Goal: Information Seeking & Learning: Find specific fact

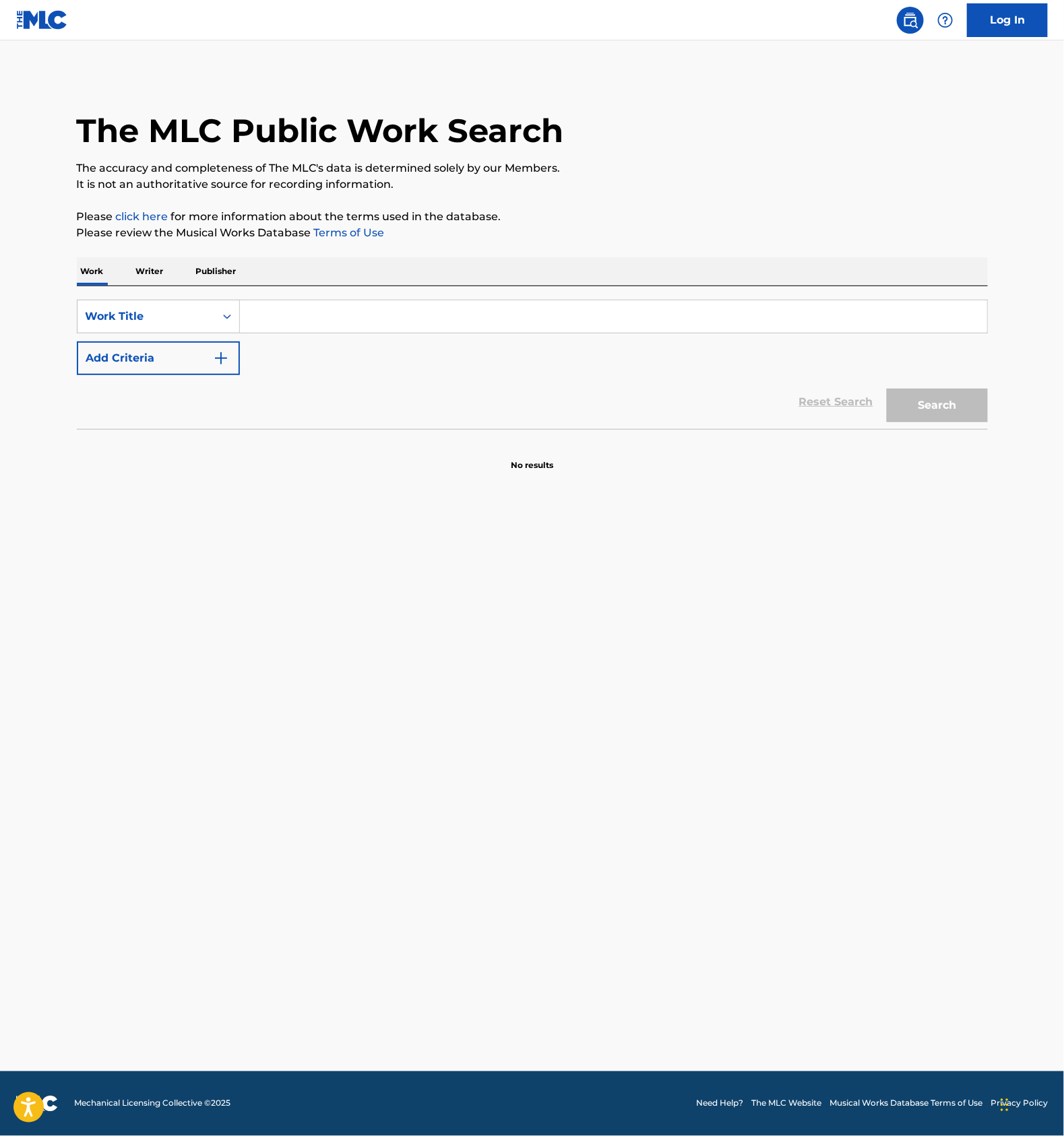
click at [413, 629] on main "The MLC Public Work Search The accuracy and completeness of The MLC's data is d…" at bounding box center [532, 556] width 1064 height 1031
click at [308, 324] on input "Search Form" at bounding box center [613, 317] width 747 height 32
paste input "T3307207398"
type input "T3307207398"
click at [162, 304] on div "Work Title" at bounding box center [146, 317] width 138 height 26
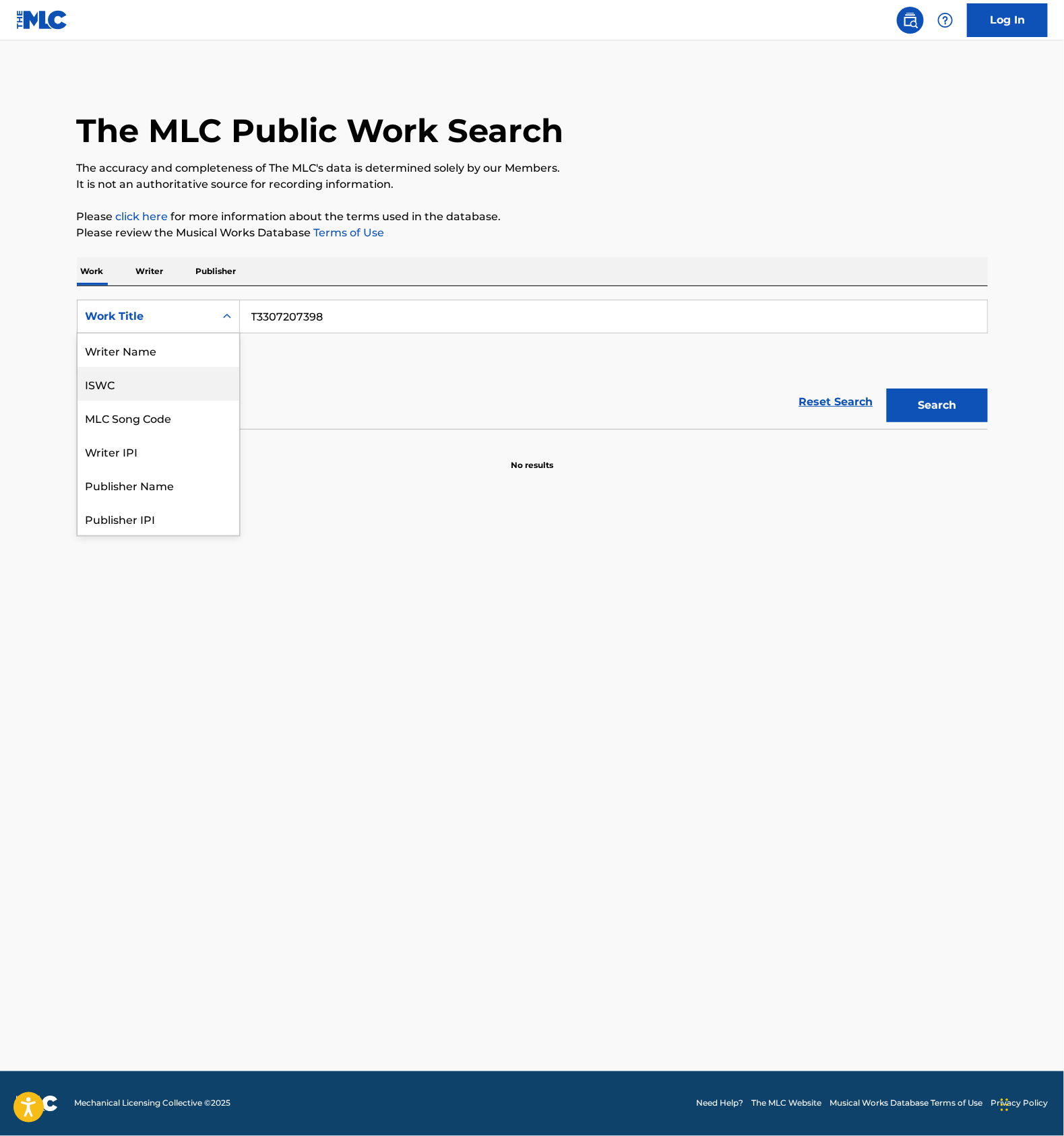
click at [130, 380] on div "ISWC" at bounding box center [158, 383] width 162 height 34
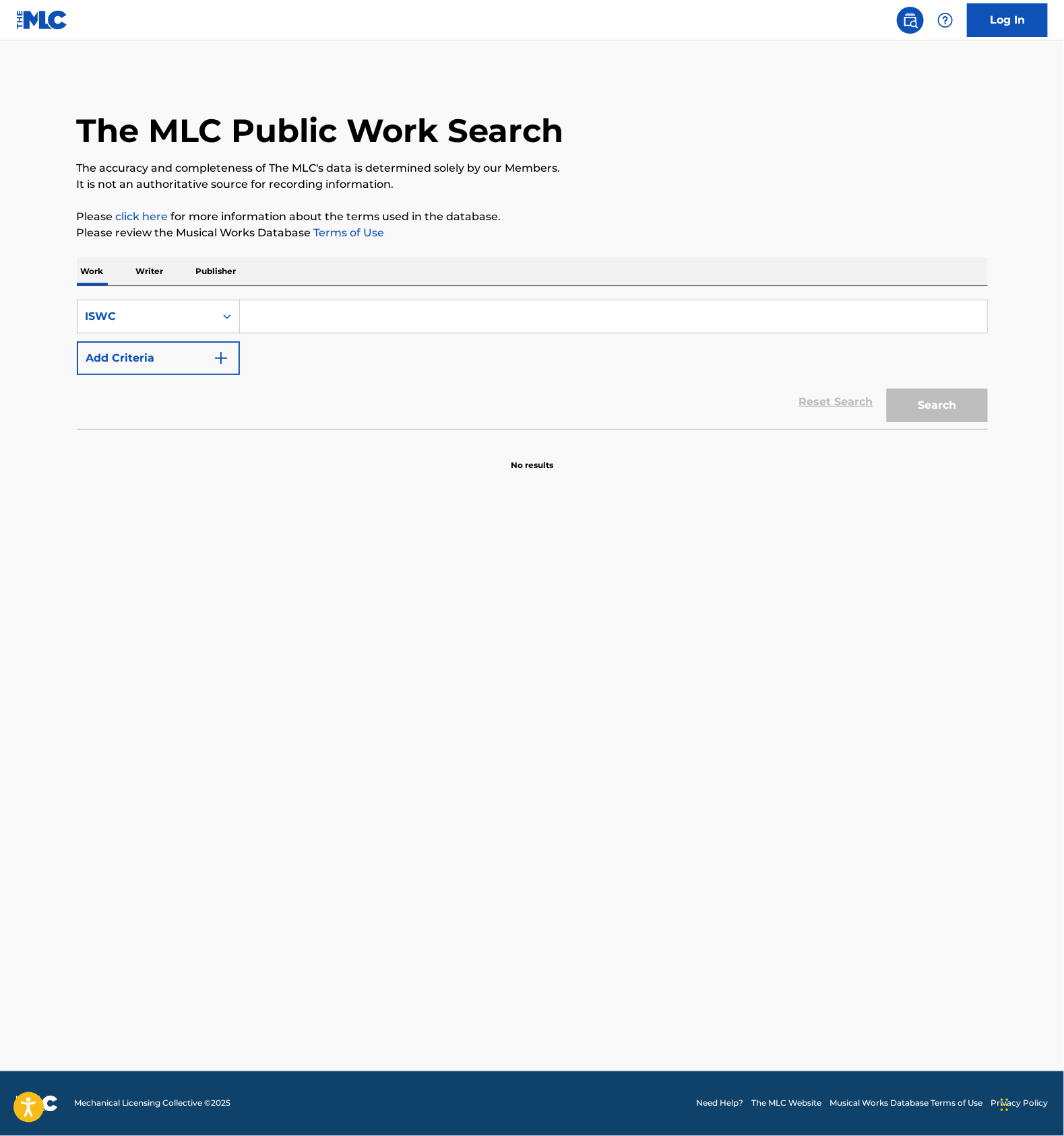
click at [327, 307] on input "Search Form" at bounding box center [613, 317] width 747 height 32
paste input "T3307207398"
click at [950, 397] on button "Search" at bounding box center [937, 405] width 101 height 34
click at [308, 320] on input "T3307207398" at bounding box center [613, 317] width 747 height 32
paste input "9907"
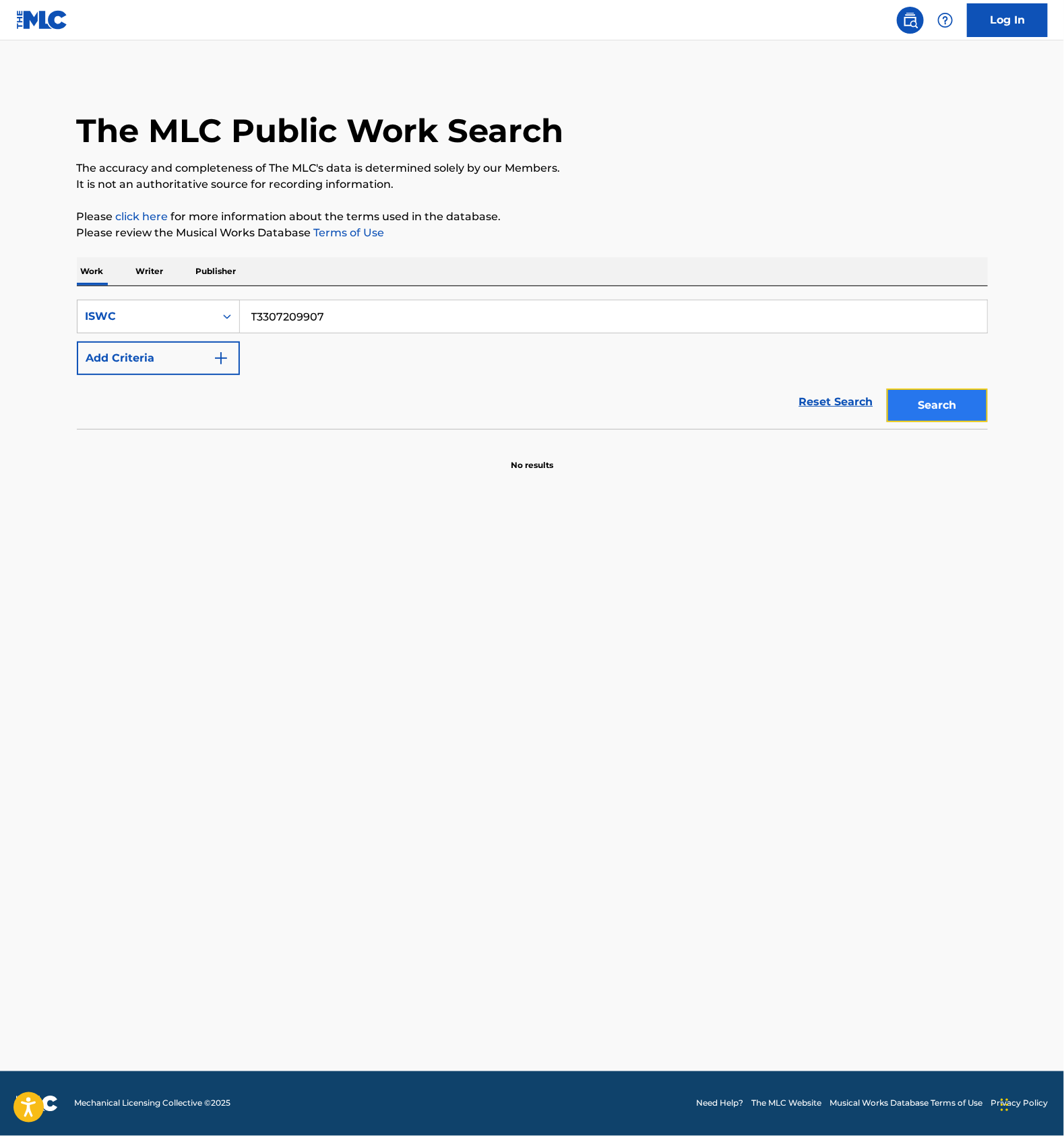
click at [908, 395] on button "Search" at bounding box center [937, 405] width 101 height 34
click at [326, 316] on input "T3307209907" at bounding box center [613, 317] width 747 height 32
paste input "307428"
click at [920, 403] on button "Search" at bounding box center [937, 405] width 101 height 34
click at [340, 320] on input "T3307307428" at bounding box center [613, 317] width 747 height 32
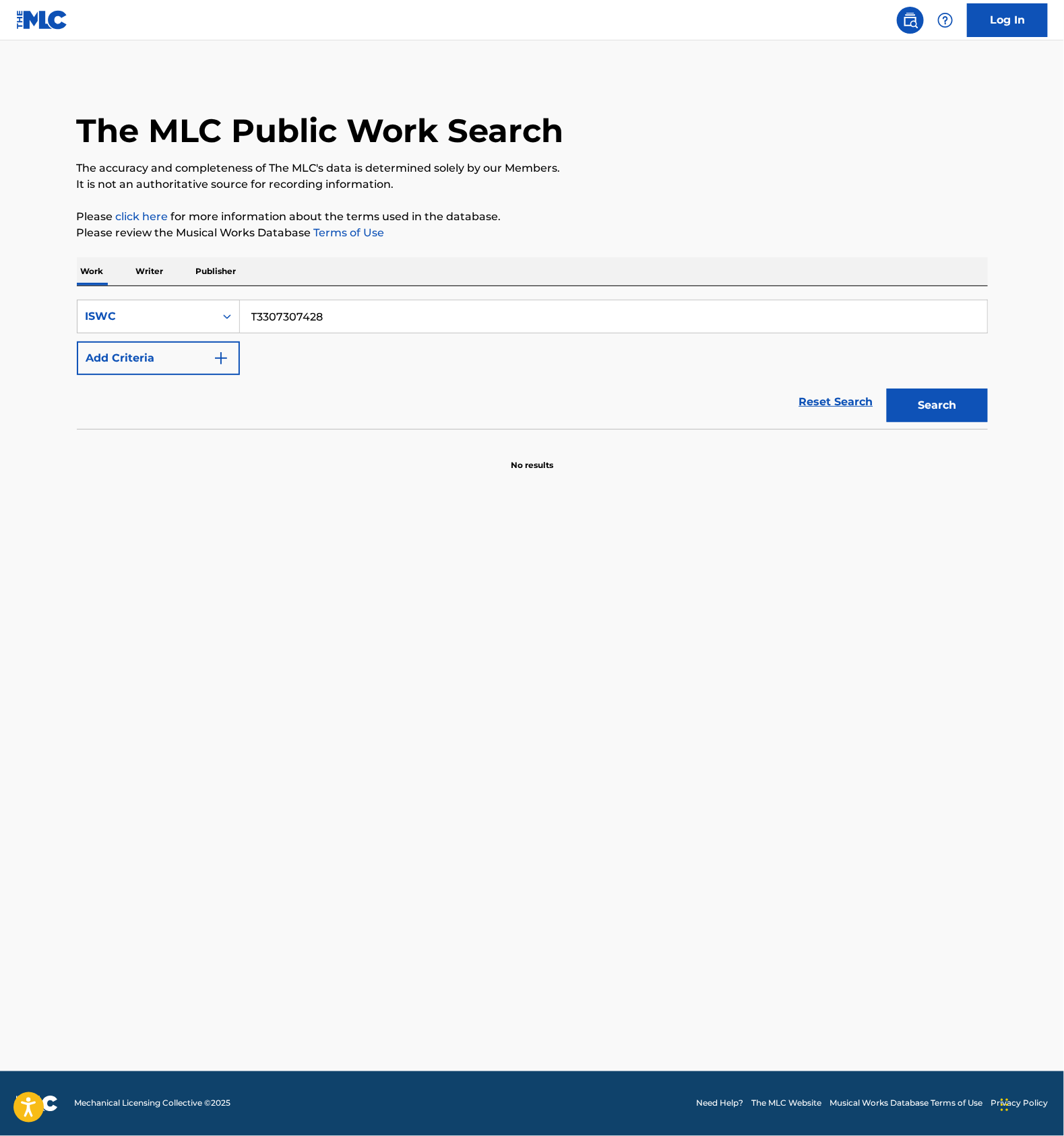
paste input "207263"
click at [922, 415] on button "Search" at bounding box center [937, 405] width 101 height 34
click at [374, 321] on input "T3307207263" at bounding box center [613, 317] width 747 height 32
paste input "0221034"
click at [906, 407] on button "Search" at bounding box center [937, 405] width 101 height 34
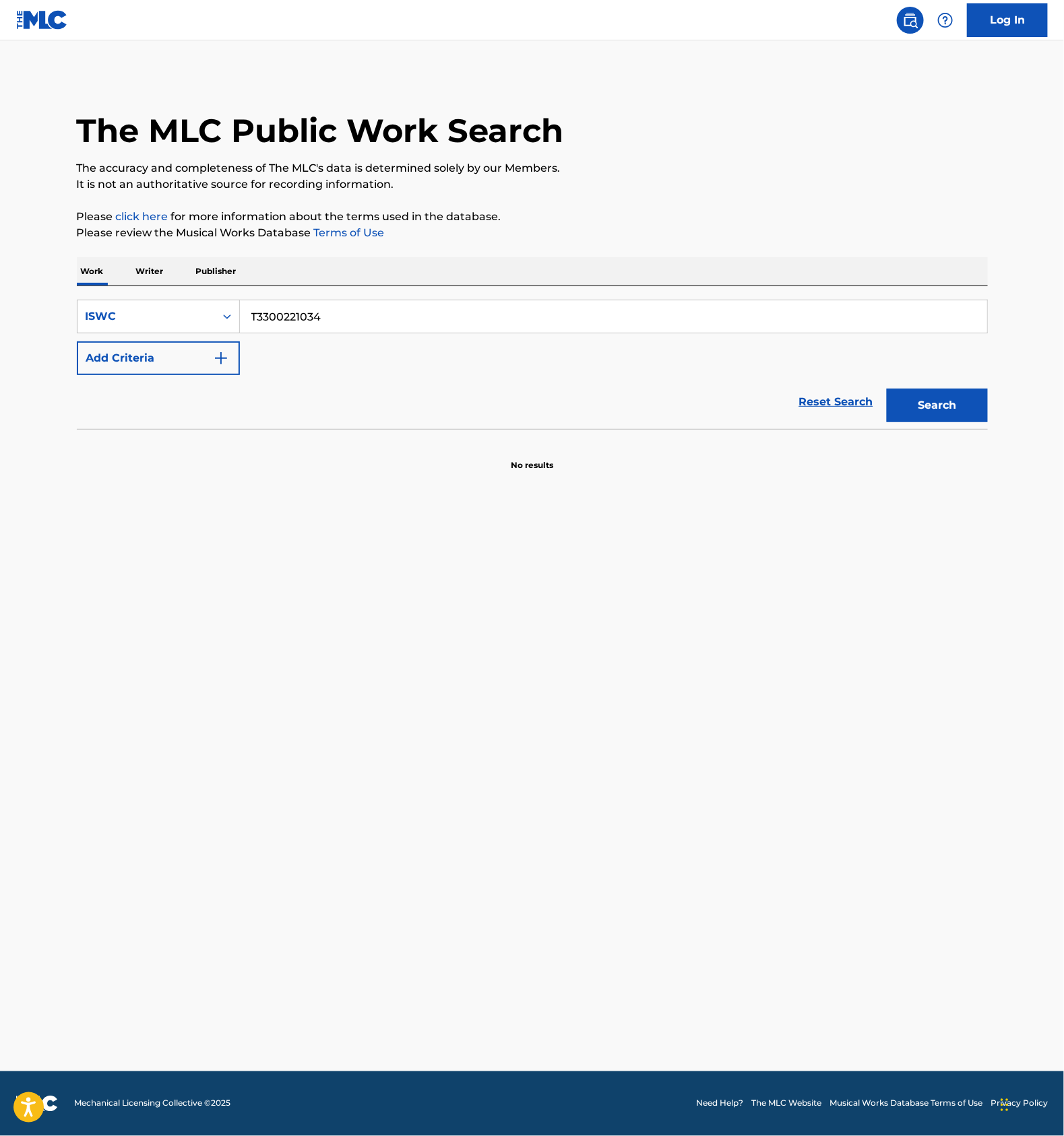
click at [344, 307] on input "T3300221034" at bounding box center [613, 317] width 747 height 32
paste input "0860"
click at [906, 417] on button "Search" at bounding box center [937, 405] width 101 height 34
click at [645, 758] on main "The MLC Public Work Search The accuracy and completeness of The MLC's data is d…" at bounding box center [532, 556] width 1064 height 1031
click at [644, 756] on main "The MLC Public Work Search The accuracy and completeness of The MLC's data is d…" at bounding box center [532, 556] width 1064 height 1031
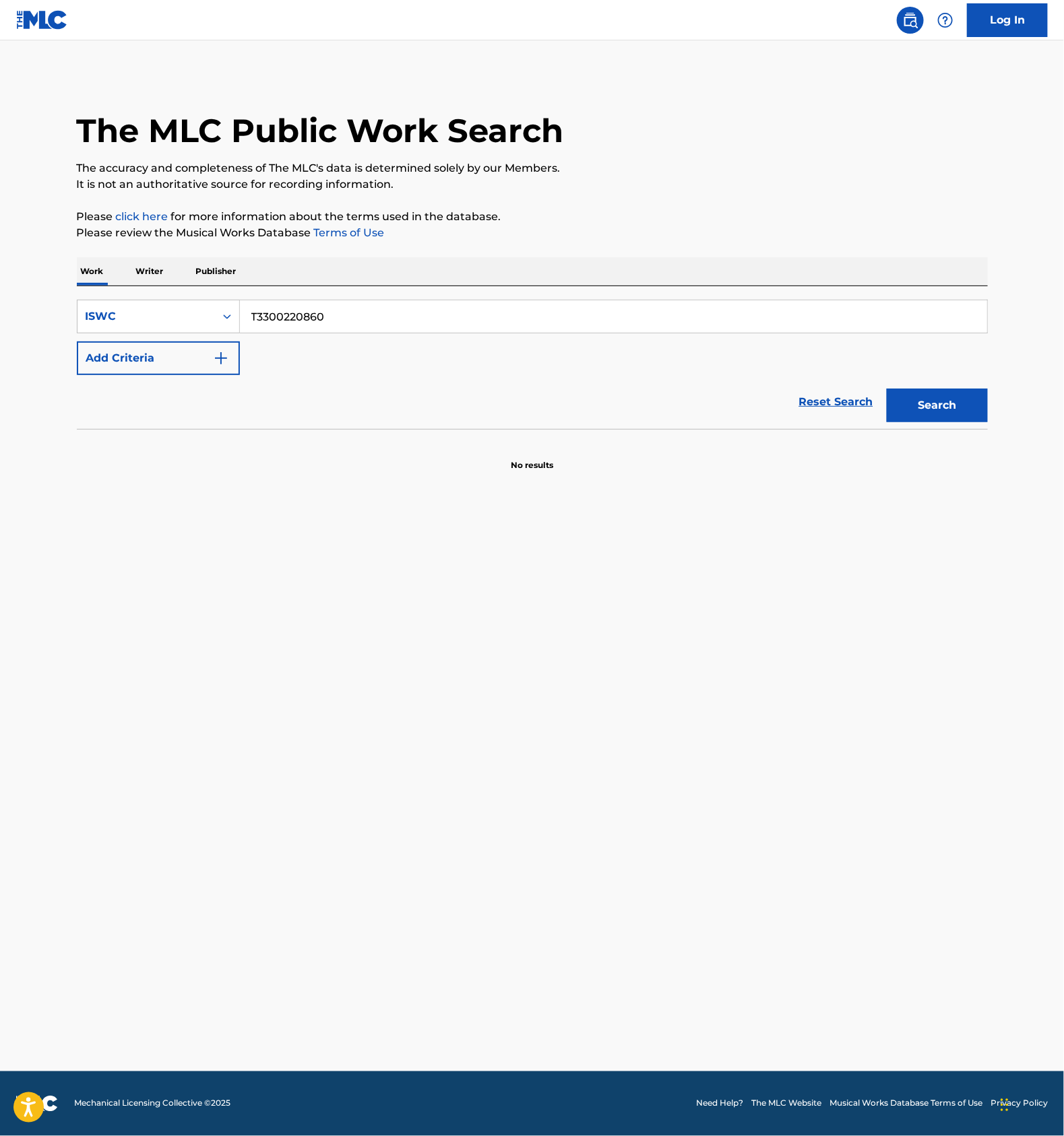
click at [326, 324] on input "T3300220860" at bounding box center [613, 317] width 747 height 32
paste input "7206124"
click at [946, 391] on button "Search" at bounding box center [937, 405] width 101 height 34
click at [301, 309] on input "T3307206124" at bounding box center [613, 317] width 747 height 32
paste input "573"
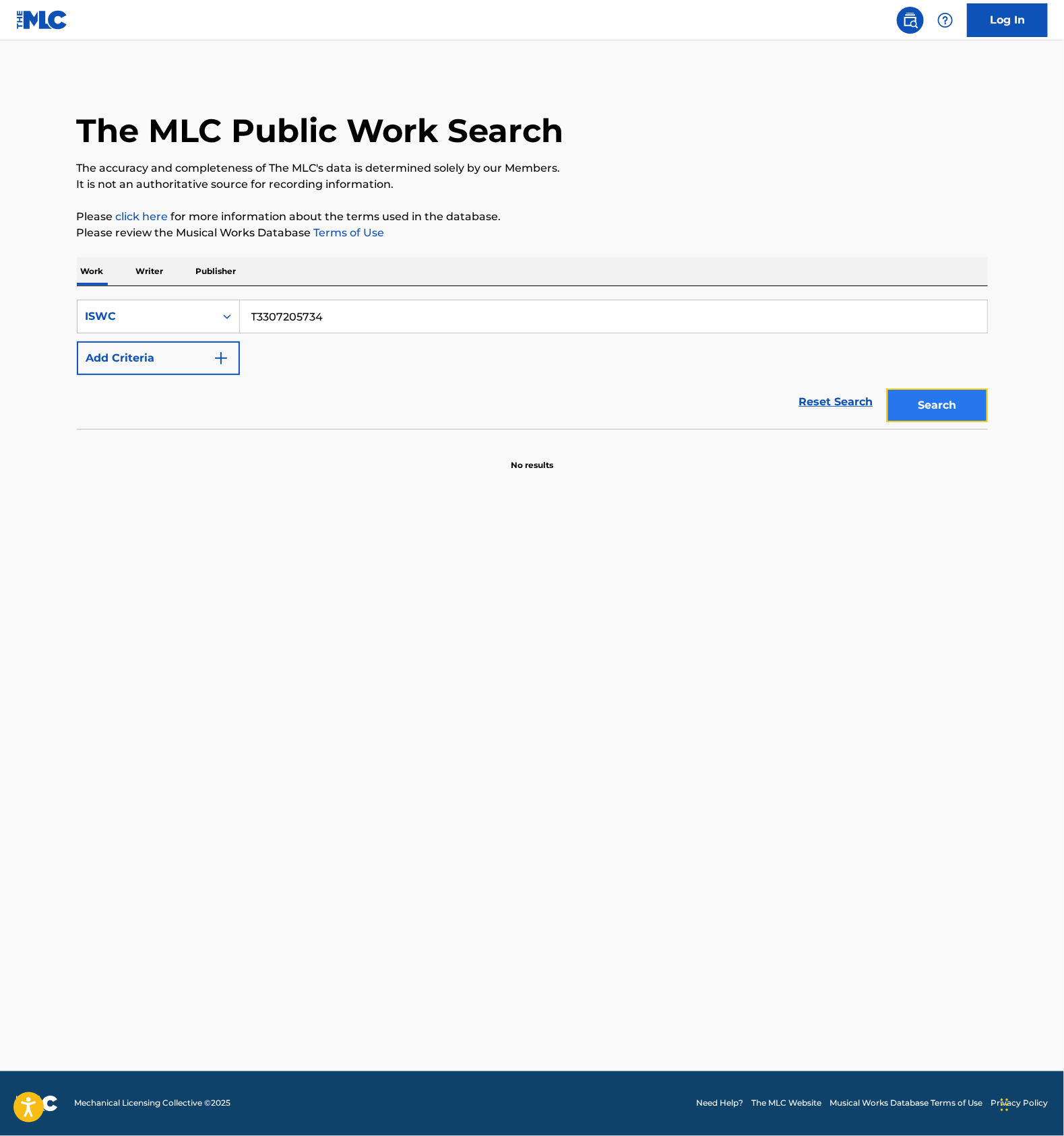
click at [935, 403] on button "Search" at bounding box center [937, 405] width 101 height 34
click at [333, 314] on input "T3307205734" at bounding box center [613, 317] width 747 height 32
paste input "698"
click at [954, 400] on button "Search" at bounding box center [937, 405] width 101 height 34
click at [256, 315] on input "T3307205698" at bounding box center [613, 317] width 747 height 32
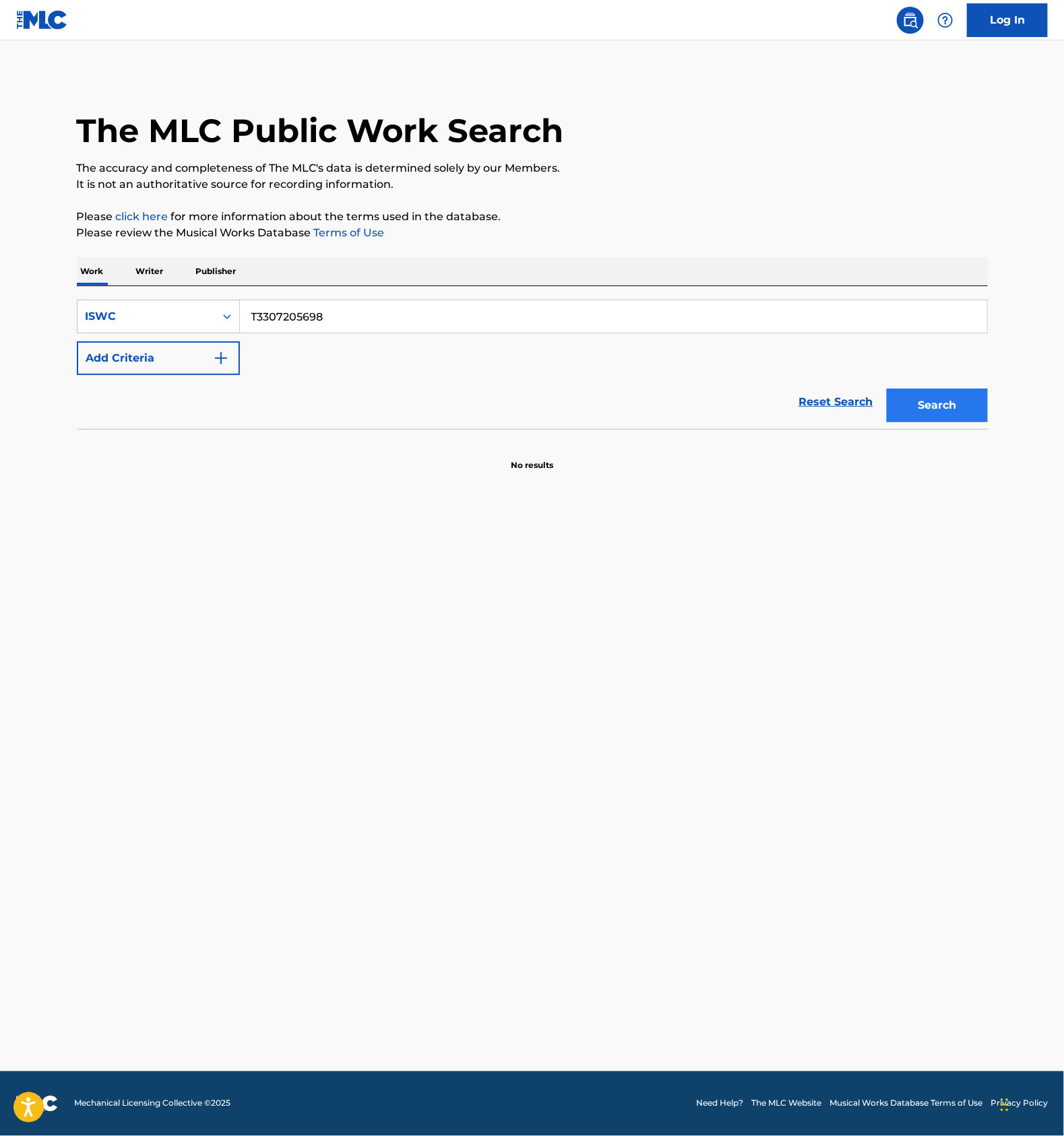
paste input "77"
click at [941, 406] on button "Search" at bounding box center [937, 405] width 101 height 34
click at [323, 314] on input "T3307205778" at bounding box center [613, 317] width 747 height 32
paste input "983"
click at [938, 404] on button "Search" at bounding box center [937, 405] width 101 height 34
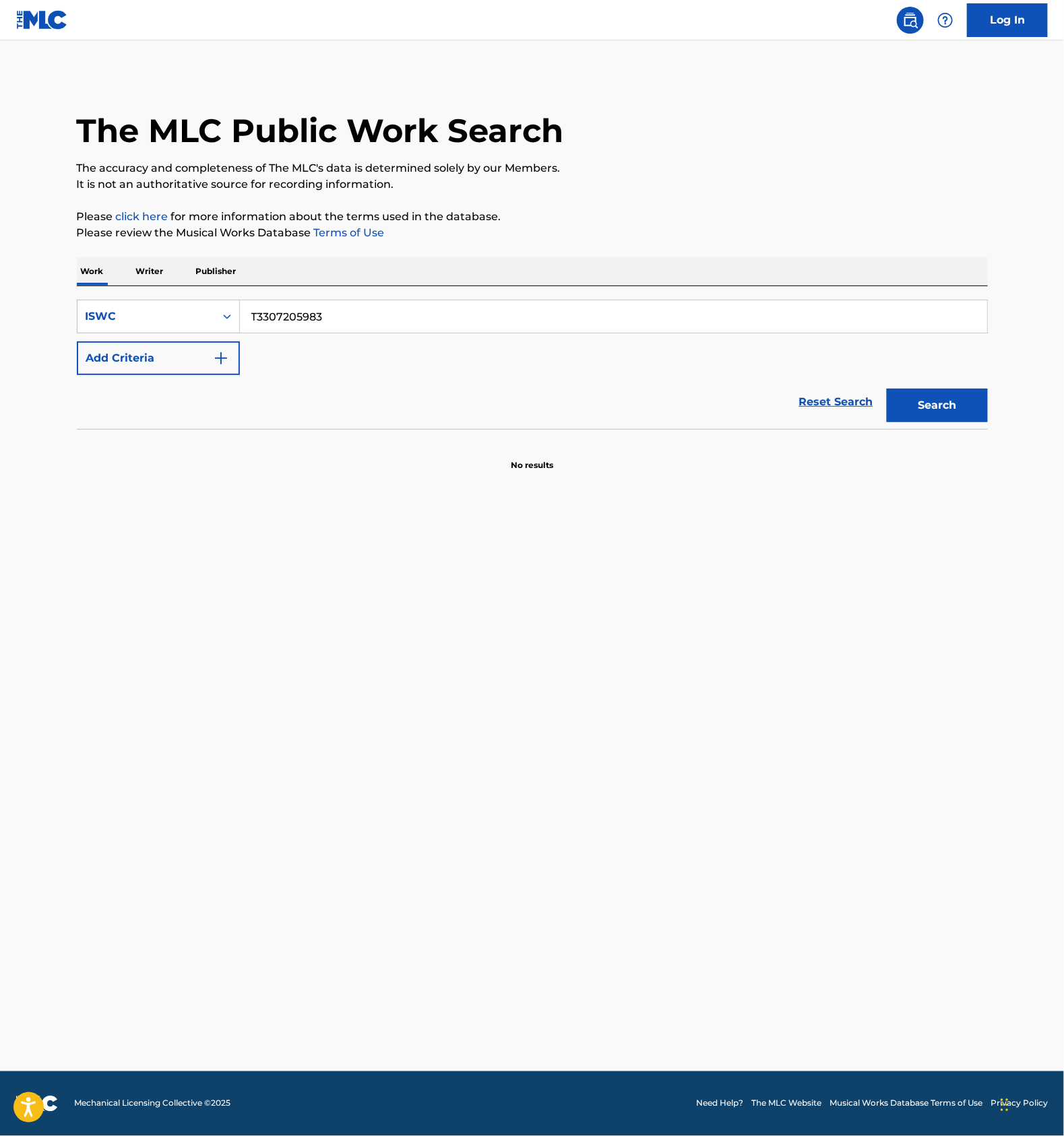
click at [286, 311] on input "T3307205983" at bounding box center [613, 317] width 747 height 32
paste input "734"
click at [926, 395] on button "Search" at bounding box center [937, 405] width 101 height 34
click at [385, 309] on input "T3307205734" at bounding box center [613, 317] width 747 height 32
paste input "698"
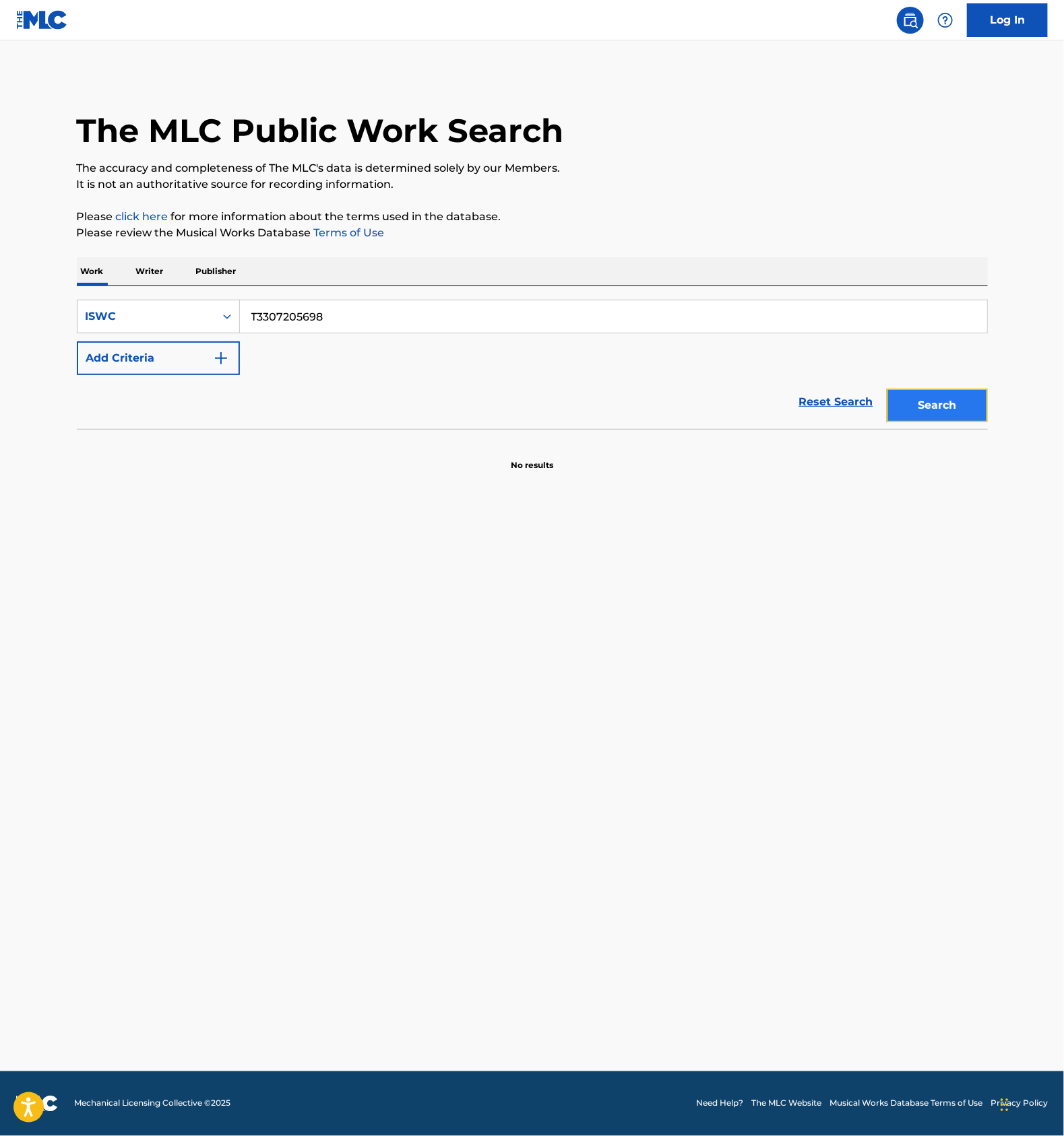
click at [926, 397] on button "Search" at bounding box center [937, 405] width 101 height 34
click at [309, 338] on div "SearchWithCriteria837b84a4-0d66-4864-b425-cc635caad5f3 ISWC T3307205698 Add Cri…" at bounding box center [532, 338] width 911 height 75
click at [322, 321] on input "T3307205698" at bounding box center [613, 317] width 747 height 32
paste input "77"
click at [950, 403] on button "Search" at bounding box center [937, 405] width 101 height 34
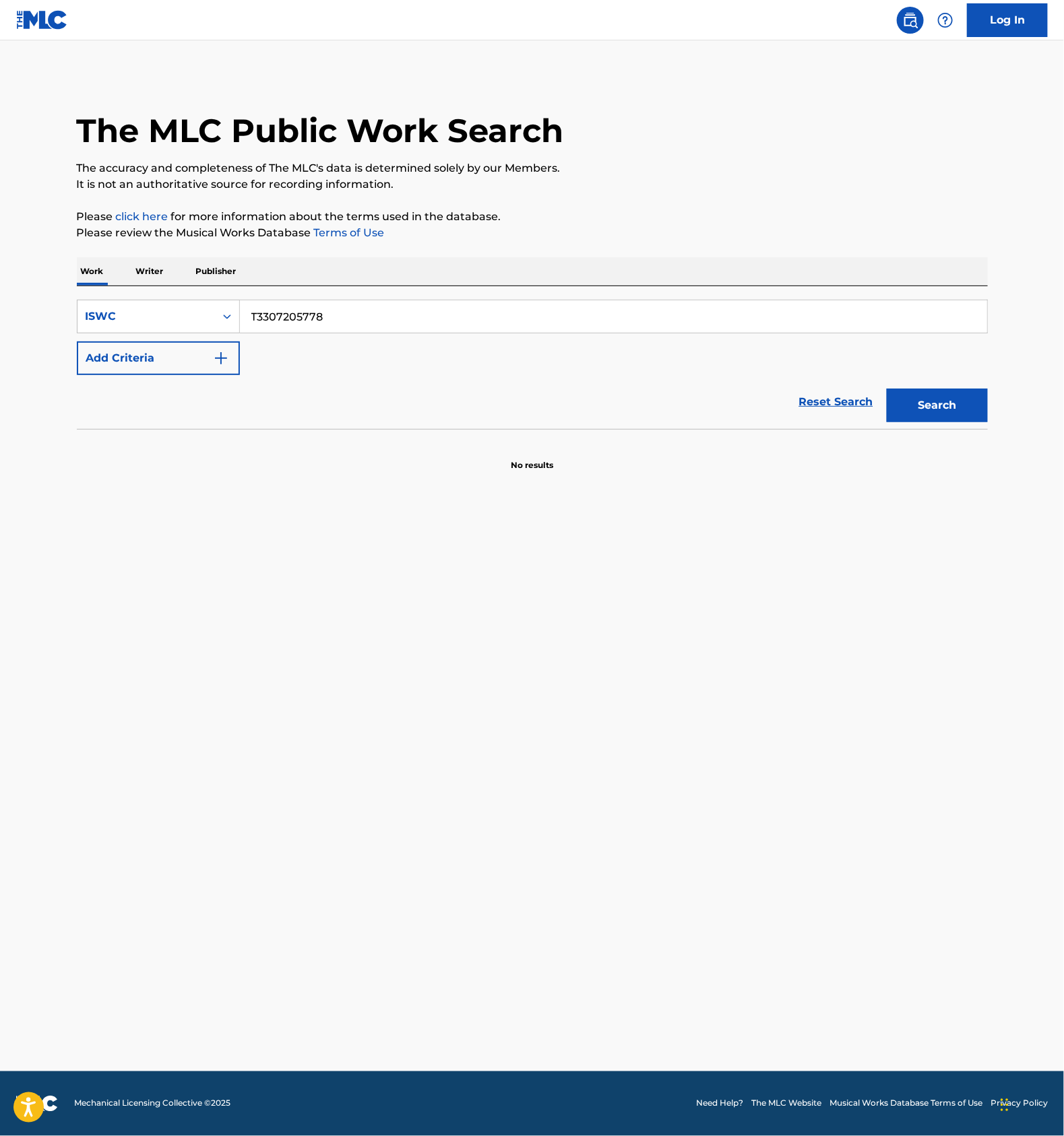
click at [315, 316] on input "T3307205778" at bounding box center [613, 317] width 747 height 32
paste input "983"
click at [947, 407] on button "Search" at bounding box center [937, 405] width 101 height 34
click at [338, 330] on input "T3307205983" at bounding box center [613, 317] width 747 height 32
paste input "307202"
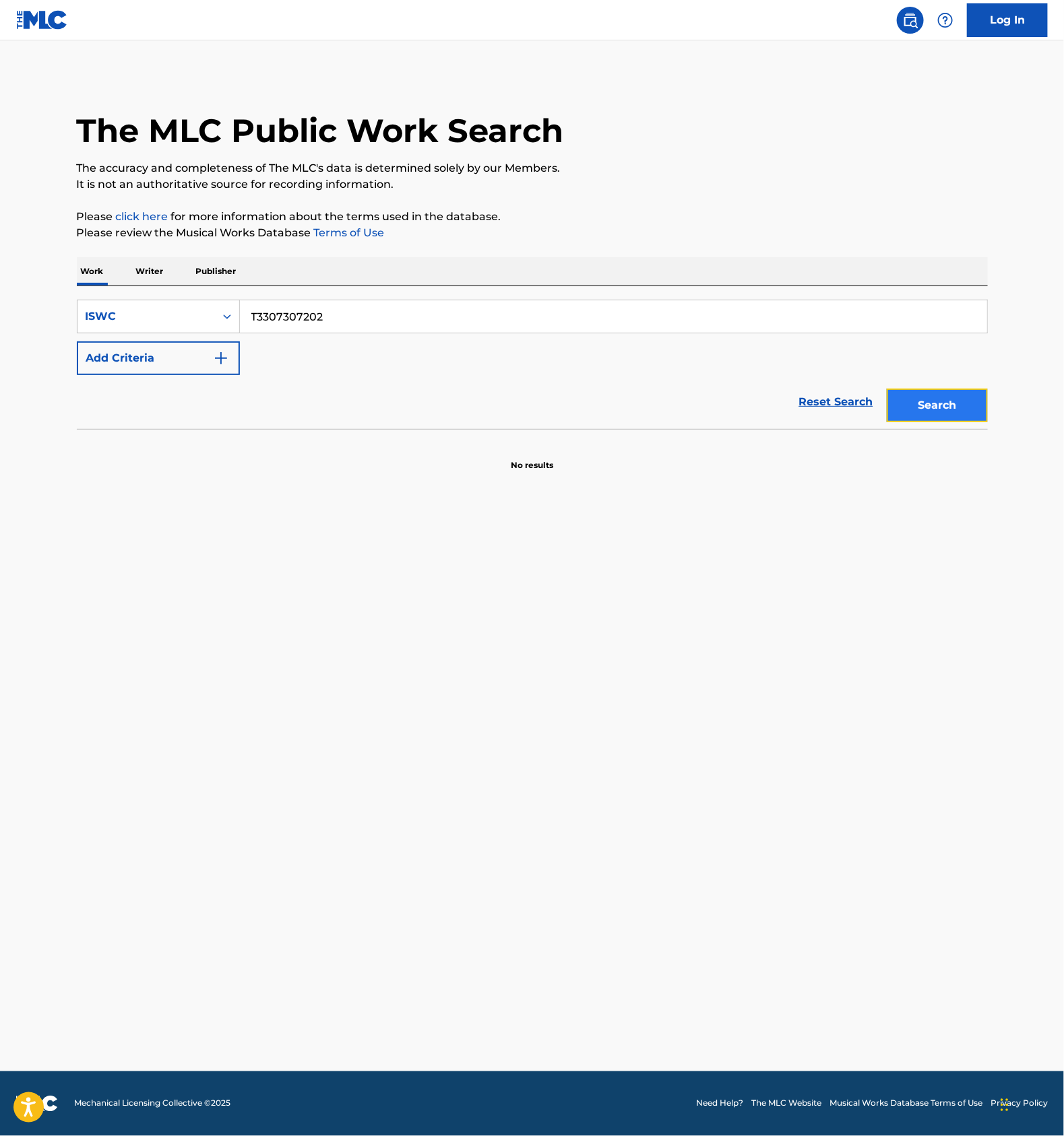
click at [976, 398] on button "Search" at bounding box center [937, 405] width 101 height 34
click at [310, 324] on input "T3307307202" at bounding box center [613, 317] width 747 height 32
paste input "519"
click at [962, 401] on button "Search" at bounding box center [937, 405] width 101 height 34
click at [298, 317] on input "T3307307519" at bounding box center [613, 317] width 747 height 32
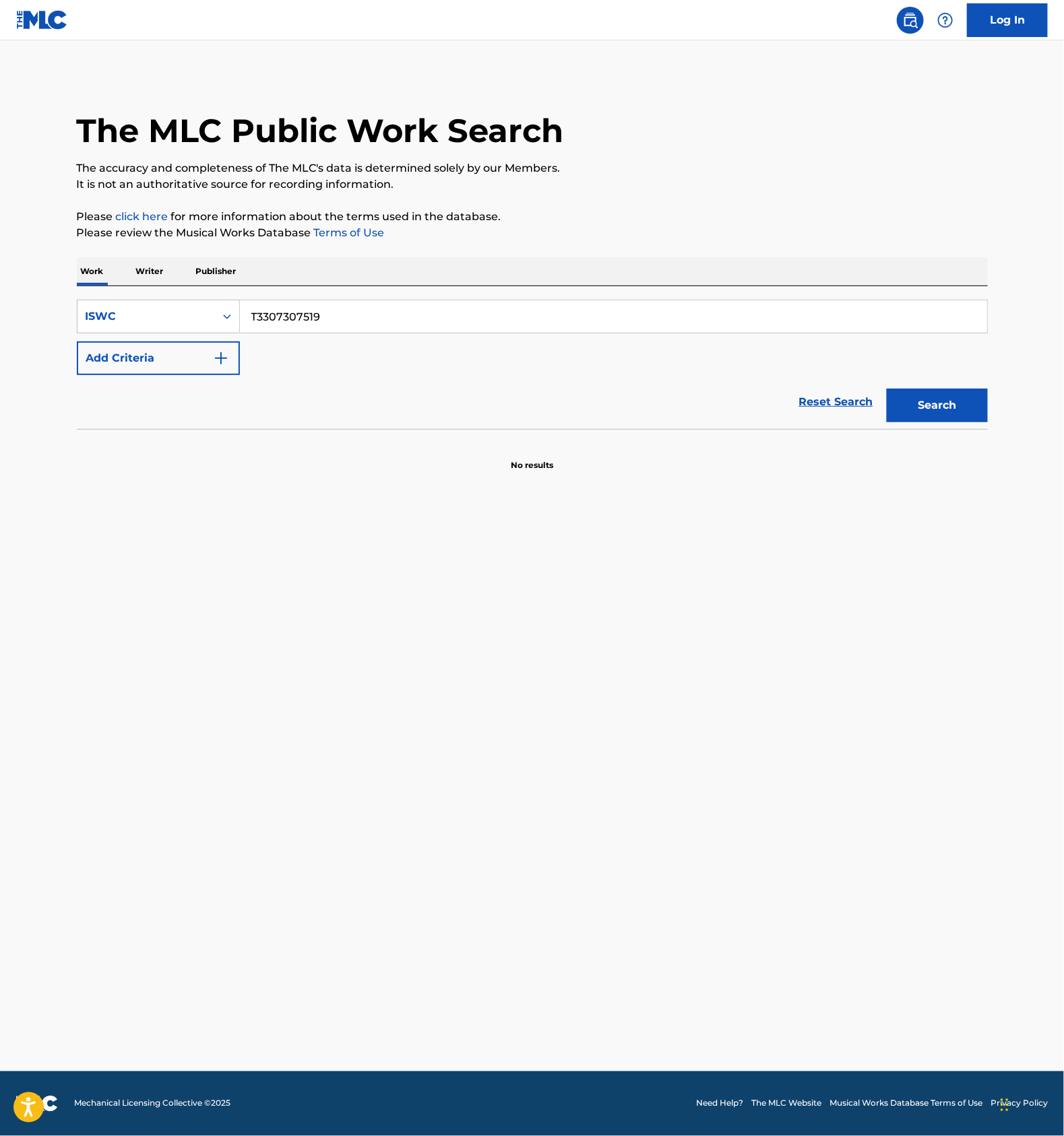
paste input "0220995"
click at [911, 427] on div "Search" at bounding box center [933, 402] width 108 height 54
click at [923, 415] on button "Search" at bounding box center [937, 405] width 101 height 34
click at [312, 324] on input "T3300220995" at bounding box center [613, 317] width 747 height 32
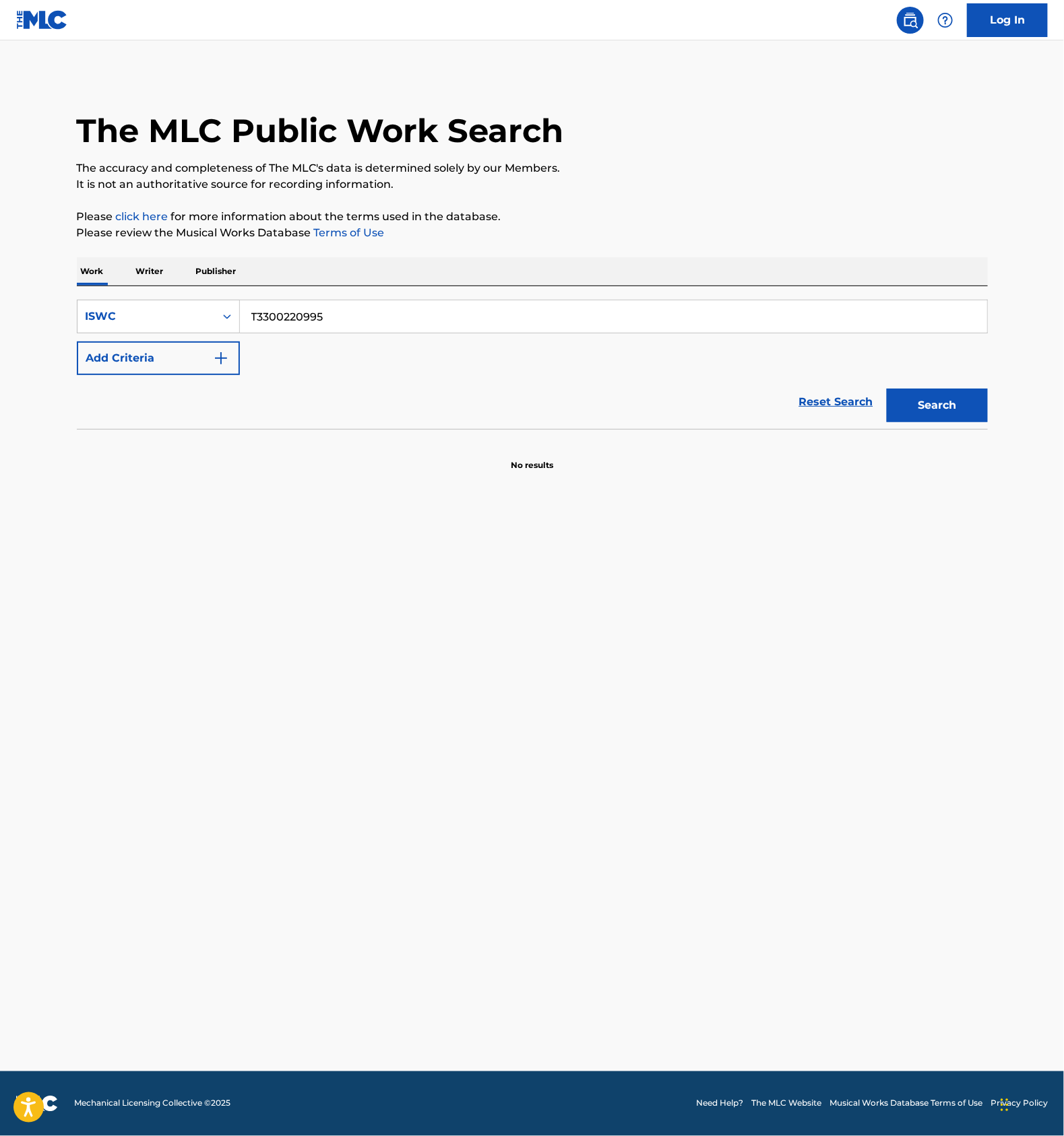
drag, startPoint x: 312, startPoint y: 324, endPoint x: 332, endPoint y: 353, distance: 35.2
click at [312, 324] on input "T3300220995" at bounding box center [613, 317] width 747 height 32
click at [515, 402] on div "Reset Search Search" at bounding box center [532, 402] width 911 height 54
click at [560, 705] on main "The MLC Public Work Search The accuracy and completeness of The MLC's data is d…" at bounding box center [532, 556] width 1064 height 1031
click at [521, 774] on main "The MLC Public Work Search The accuracy and completeness of The MLC's data is d…" at bounding box center [532, 556] width 1064 height 1031
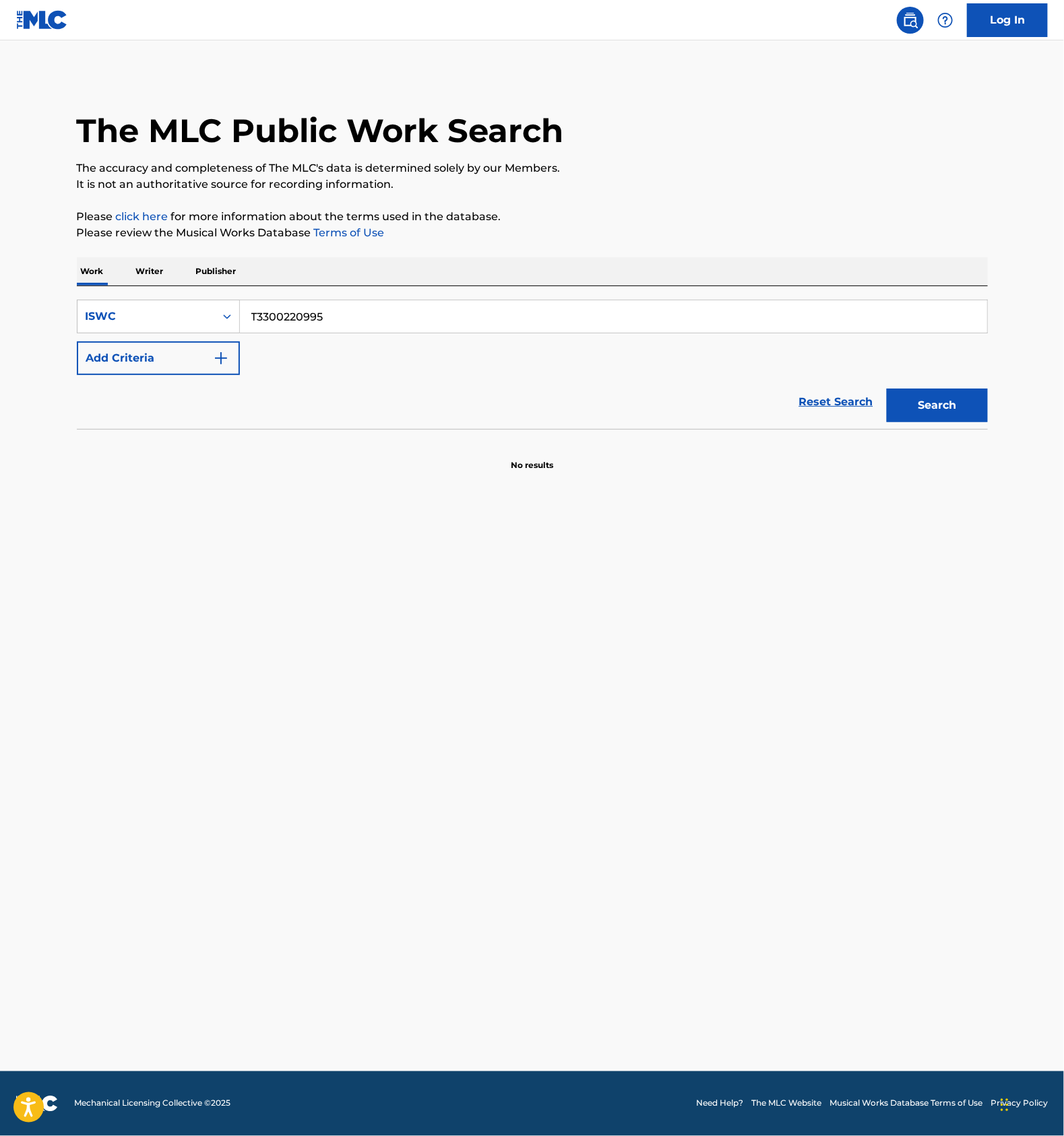
click at [451, 651] on main "The MLC Public Work Search The accuracy and completeness of The MLC's data is d…" at bounding box center [532, 556] width 1064 height 1031
click at [443, 604] on main "The MLC Public Work Search The accuracy and completeness of The MLC's data is d…" at bounding box center [532, 556] width 1064 height 1031
click at [432, 601] on main "The MLC Public Work Search The accuracy and completeness of The MLC's data is d…" at bounding box center [532, 556] width 1064 height 1031
click at [329, 607] on main "The MLC Public Work Search The accuracy and completeness of The MLC's data is d…" at bounding box center [532, 556] width 1064 height 1031
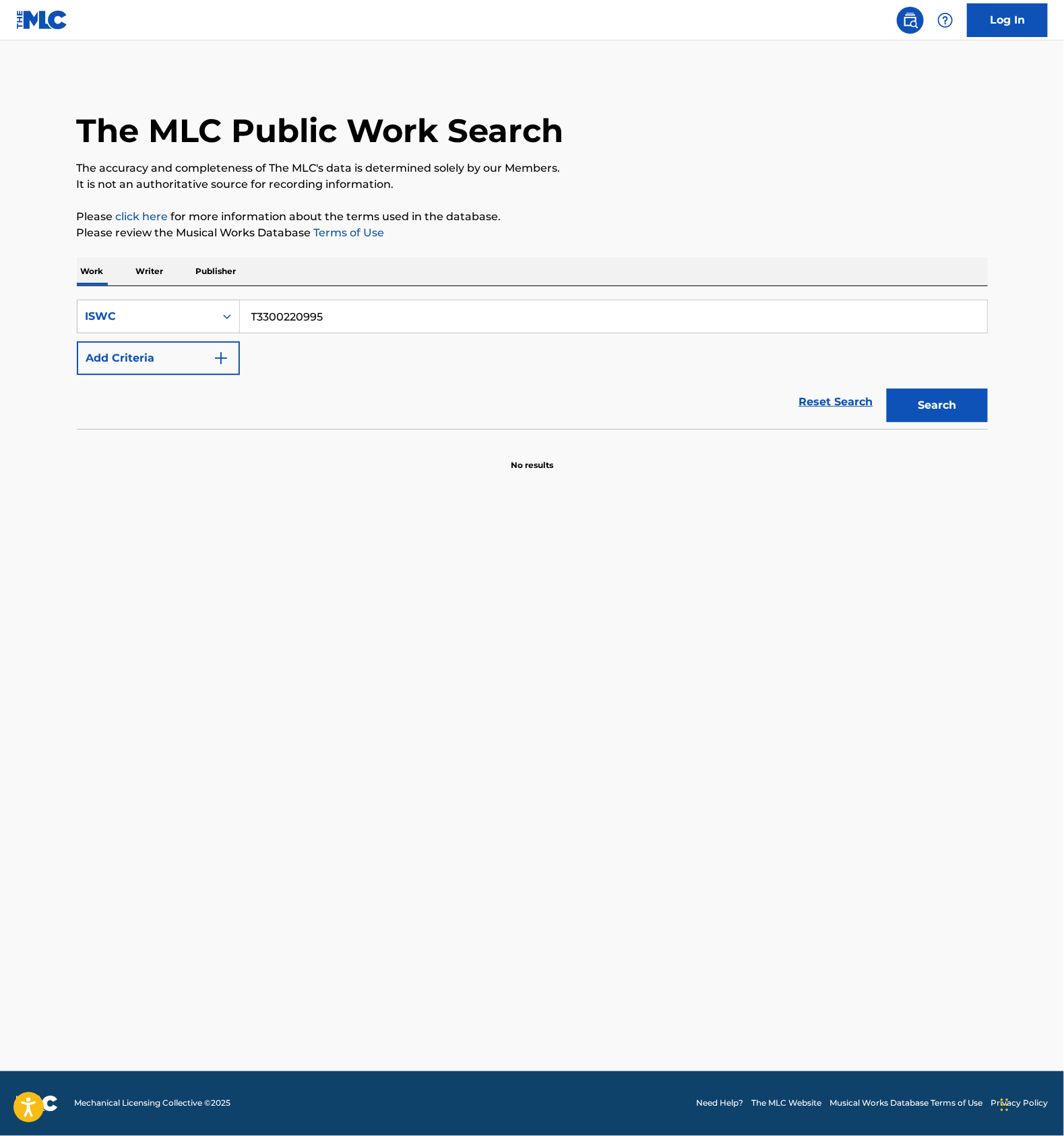
click at [463, 750] on main "The MLC Public Work Search The accuracy and completeness of The MLC's data is d…" at bounding box center [532, 556] width 1064 height 1031
drag, startPoint x: 437, startPoint y: 774, endPoint x: 447, endPoint y: 773, distance: 10.0
click at [437, 773] on main "The MLC Public Work Search The accuracy and completeness of The MLC's data is d…" at bounding box center [532, 556] width 1064 height 1031
click at [684, 676] on main "The MLC Public Work Search The accuracy and completeness of The MLC's data is d…" at bounding box center [532, 556] width 1064 height 1031
click at [483, 635] on main "The MLC Public Work Search The accuracy and completeness of The MLC's data is d…" at bounding box center [532, 556] width 1064 height 1031
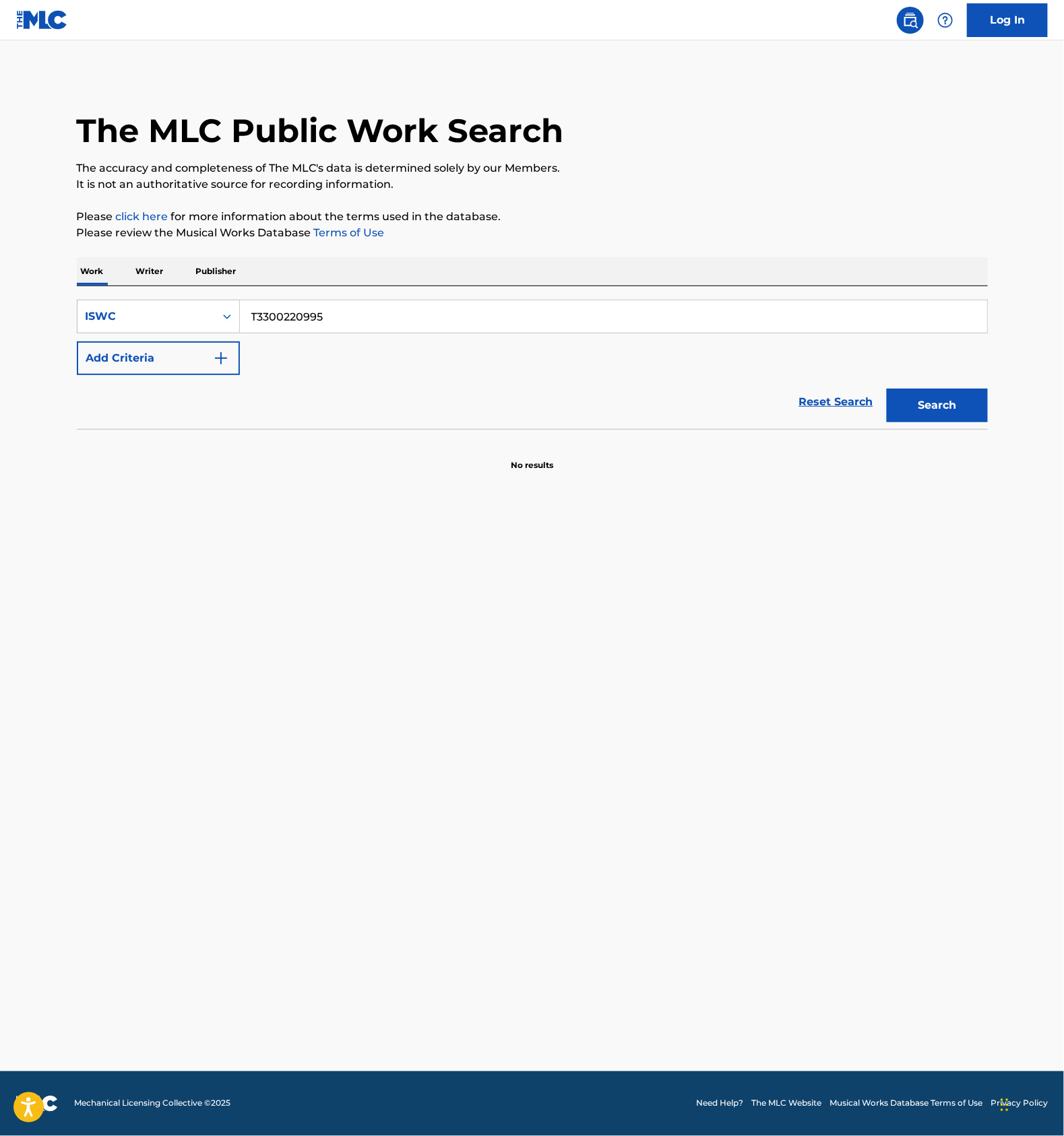
click at [521, 686] on main "The MLC Public Work Search The accuracy and completeness of The MLC's data is d…" at bounding box center [532, 556] width 1064 height 1031
click at [405, 756] on main "The MLC Public Work Search The accuracy and completeness of The MLC's data is d…" at bounding box center [532, 556] width 1064 height 1031
click at [365, 698] on main "The MLC Public Work Search The accuracy and completeness of The MLC's data is d…" at bounding box center [532, 556] width 1064 height 1031
click at [497, 644] on main "The MLC Public Work Search The accuracy and completeness of The MLC's data is d…" at bounding box center [532, 556] width 1064 height 1031
click at [503, 644] on main "The MLC Public Work Search The accuracy and completeness of The MLC's data is d…" at bounding box center [532, 556] width 1064 height 1031
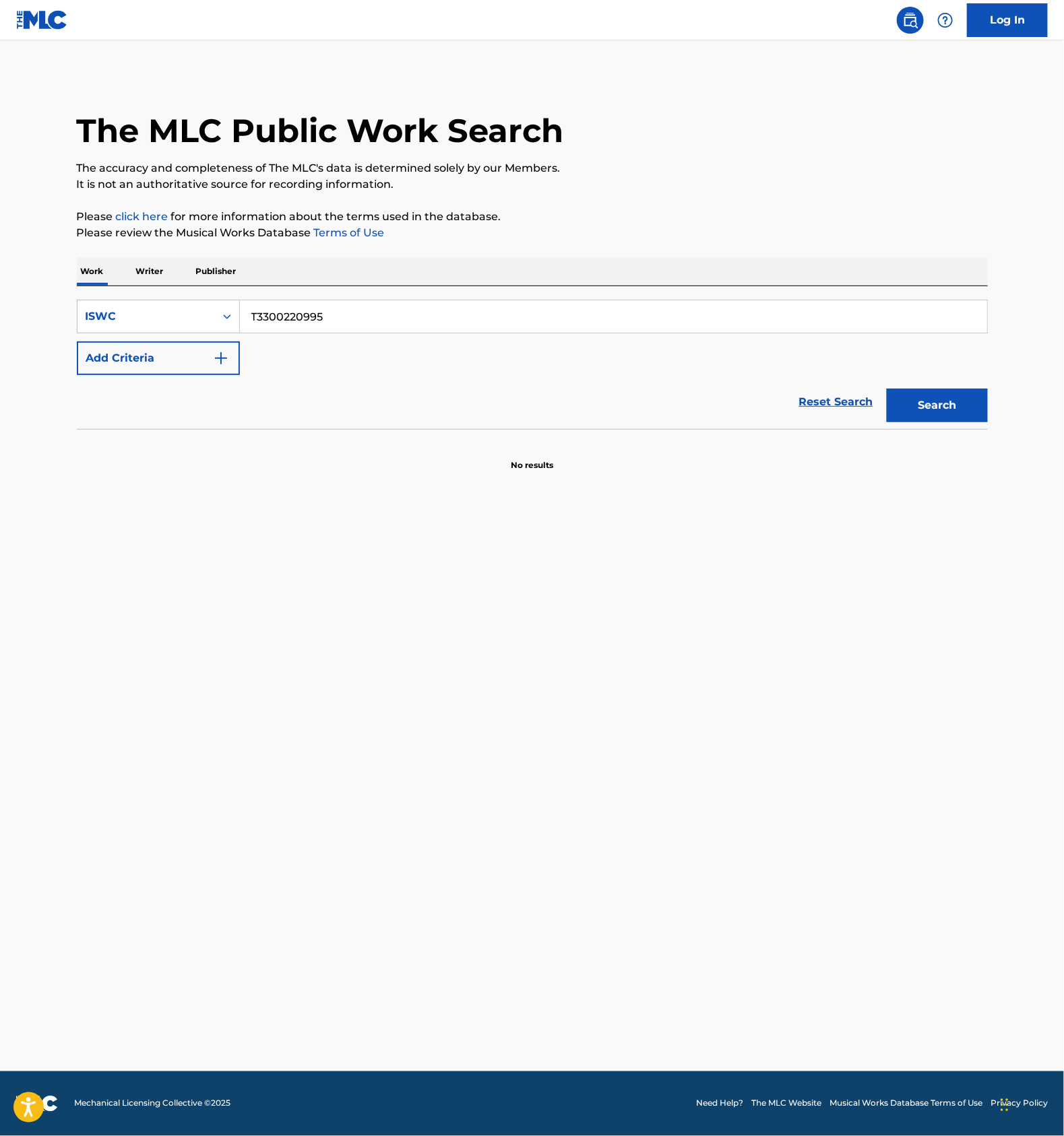
click at [599, 668] on main "The MLC Public Work Search The accuracy and completeness of The MLC's data is d…" at bounding box center [532, 556] width 1064 height 1031
click at [579, 671] on main "The MLC Public Work Search The accuracy and completeness of The MLC's data is d…" at bounding box center [532, 556] width 1064 height 1031
click at [580, 671] on main "The MLC Public Work Search The accuracy and completeness of The MLC's data is d…" at bounding box center [532, 556] width 1064 height 1031
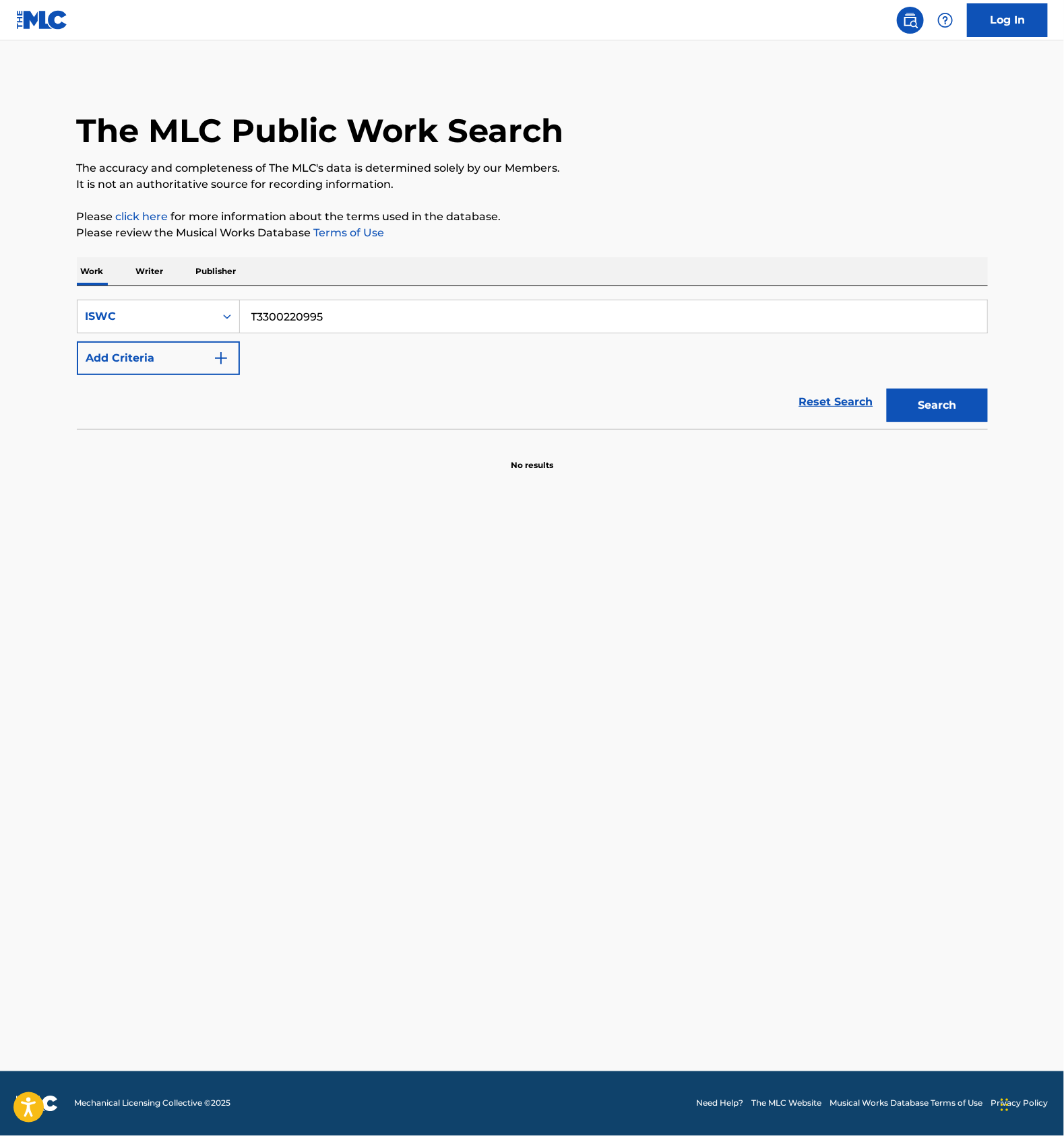
click at [388, 704] on main "The MLC Public Work Search The accuracy and completeness of The MLC's data is d…" at bounding box center [532, 556] width 1064 height 1031
click at [386, 704] on main "The MLC Public Work Search The accuracy and completeness of The MLC's data is d…" at bounding box center [532, 556] width 1064 height 1031
click at [389, 704] on main "The MLC Public Work Search The accuracy and completeness of The MLC's data is d…" at bounding box center [532, 556] width 1064 height 1031
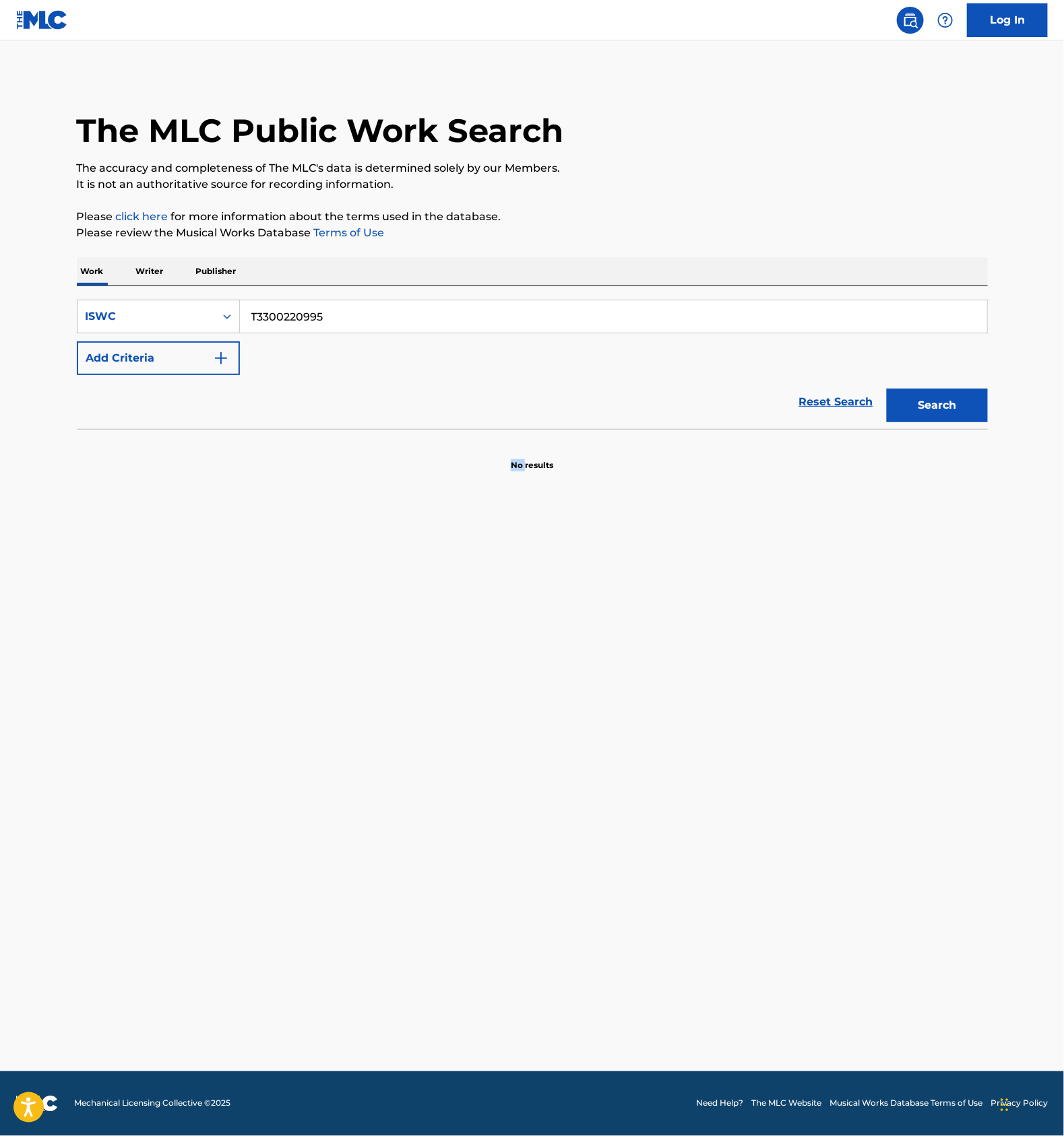
click at [389, 704] on main "The MLC Public Work Search The accuracy and completeness of The MLC's data is d…" at bounding box center [532, 556] width 1064 height 1031
click at [411, 685] on main "The MLC Public Work Search The accuracy and completeness of The MLC's data is d…" at bounding box center [532, 556] width 1064 height 1031
click at [412, 683] on main "The MLC Public Work Search The accuracy and completeness of The MLC's data is d…" at bounding box center [532, 556] width 1064 height 1031
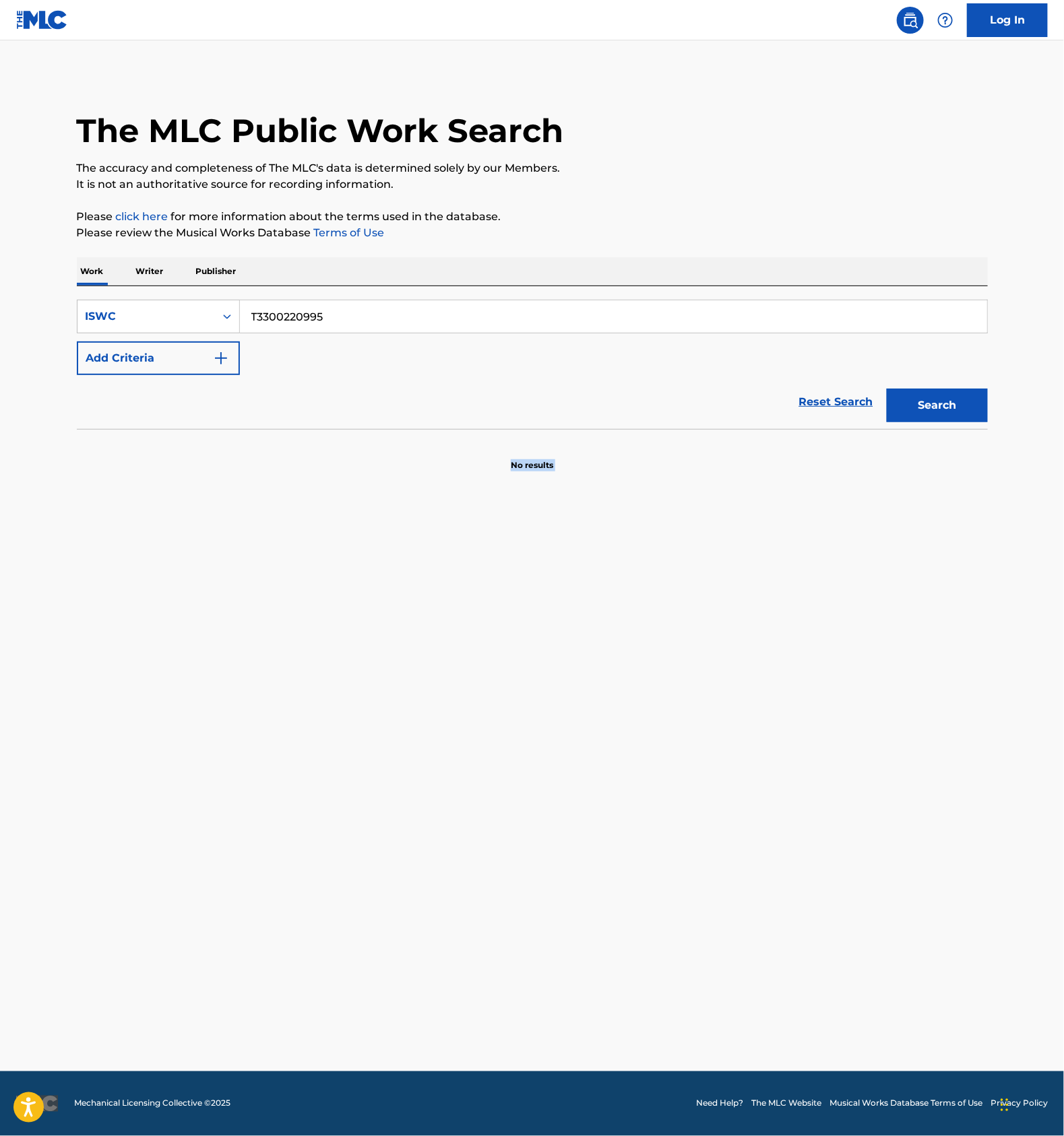
click at [412, 683] on main "The MLC Public Work Search The accuracy and completeness of The MLC's data is d…" at bounding box center [532, 556] width 1064 height 1031
click at [412, 683] on main "The MLC Public Work Search The accuracy and completeness of The MLC's data is d…" at bounding box center [532, 556] width 1064 height 1031
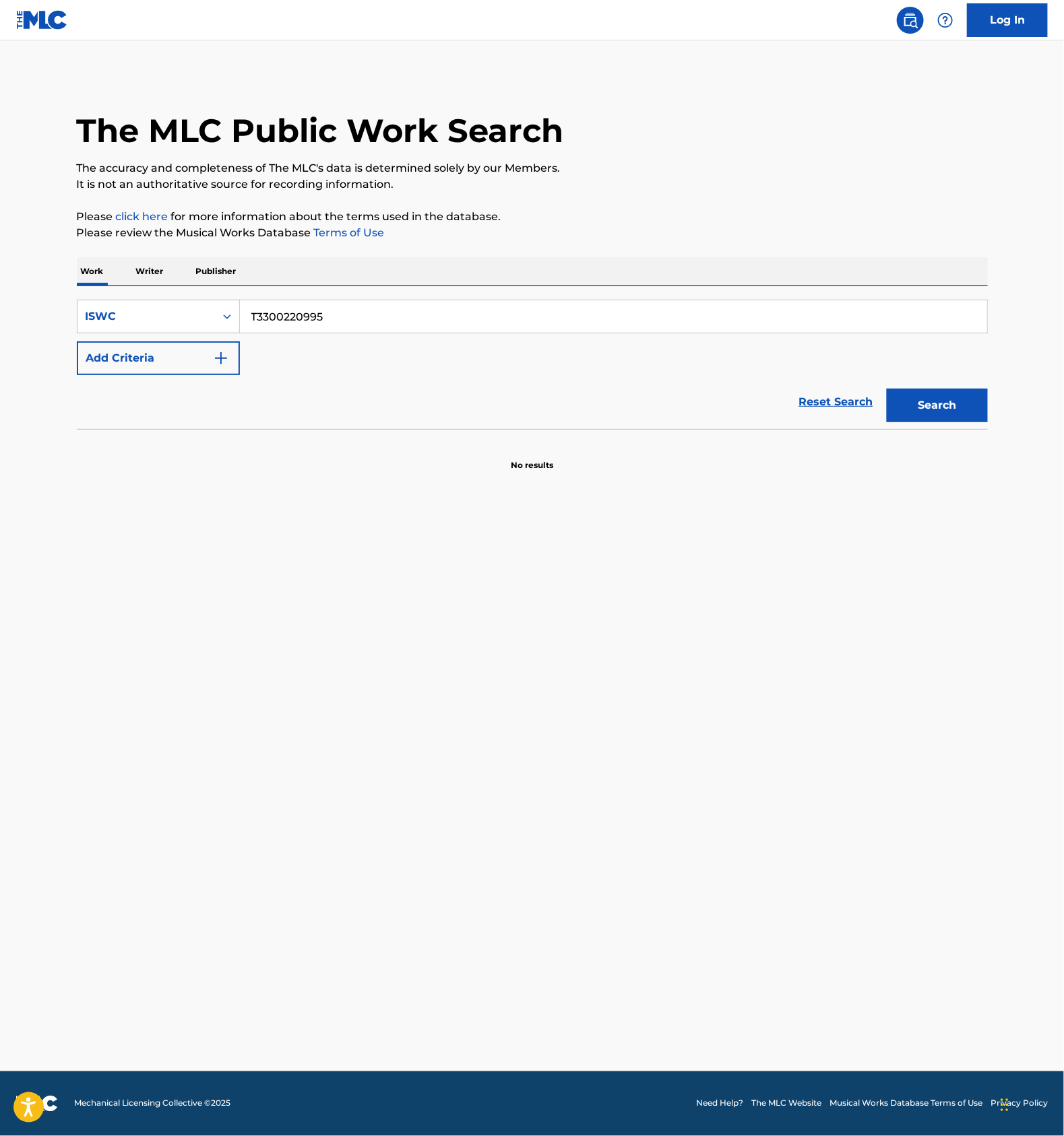
click at [412, 683] on main "The MLC Public Work Search The accuracy and completeness of The MLC's data is d…" at bounding box center [532, 556] width 1064 height 1031
click at [417, 682] on main "The MLC Public Work Search The accuracy and completeness of The MLC's data is d…" at bounding box center [532, 556] width 1064 height 1031
click at [393, 689] on main "The MLC Public Work Search The accuracy and completeness of The MLC's data is d…" at bounding box center [532, 556] width 1064 height 1031
click at [430, 753] on main "The MLC Public Work Search The accuracy and completeness of The MLC's data is d…" at bounding box center [532, 556] width 1064 height 1031
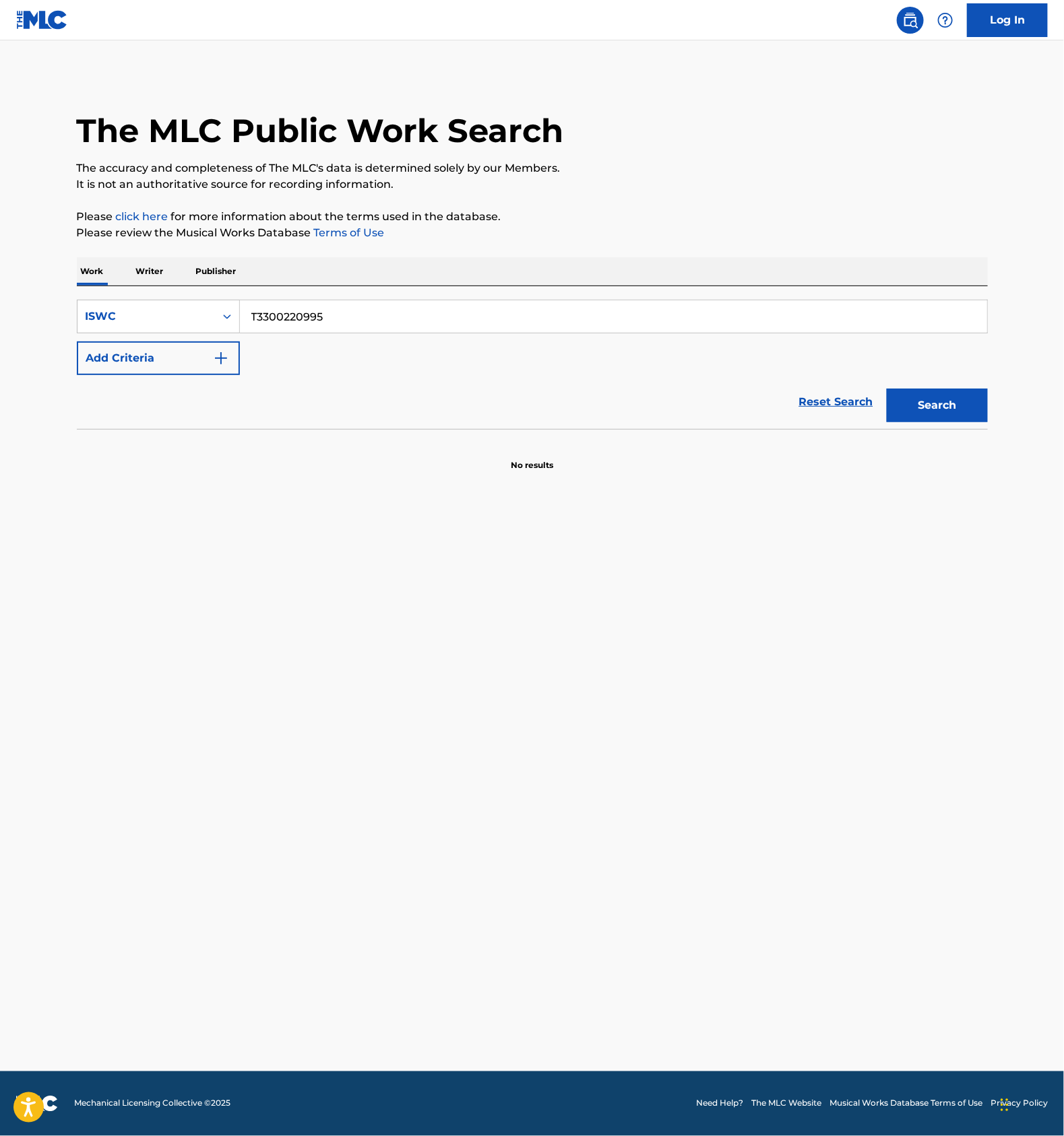
click at [376, 732] on main "The MLC Public Work Search The accuracy and completeness of The MLC's data is d…" at bounding box center [532, 556] width 1064 height 1031
click at [463, 671] on main "The MLC Public Work Search The accuracy and completeness of The MLC's data is d…" at bounding box center [532, 556] width 1064 height 1031
click at [523, 625] on main "The MLC Public Work Search The accuracy and completeness of The MLC's data is d…" at bounding box center [532, 556] width 1064 height 1031
click at [366, 323] on input "T3300220995" at bounding box center [613, 317] width 747 height 32
paste input "7207398"
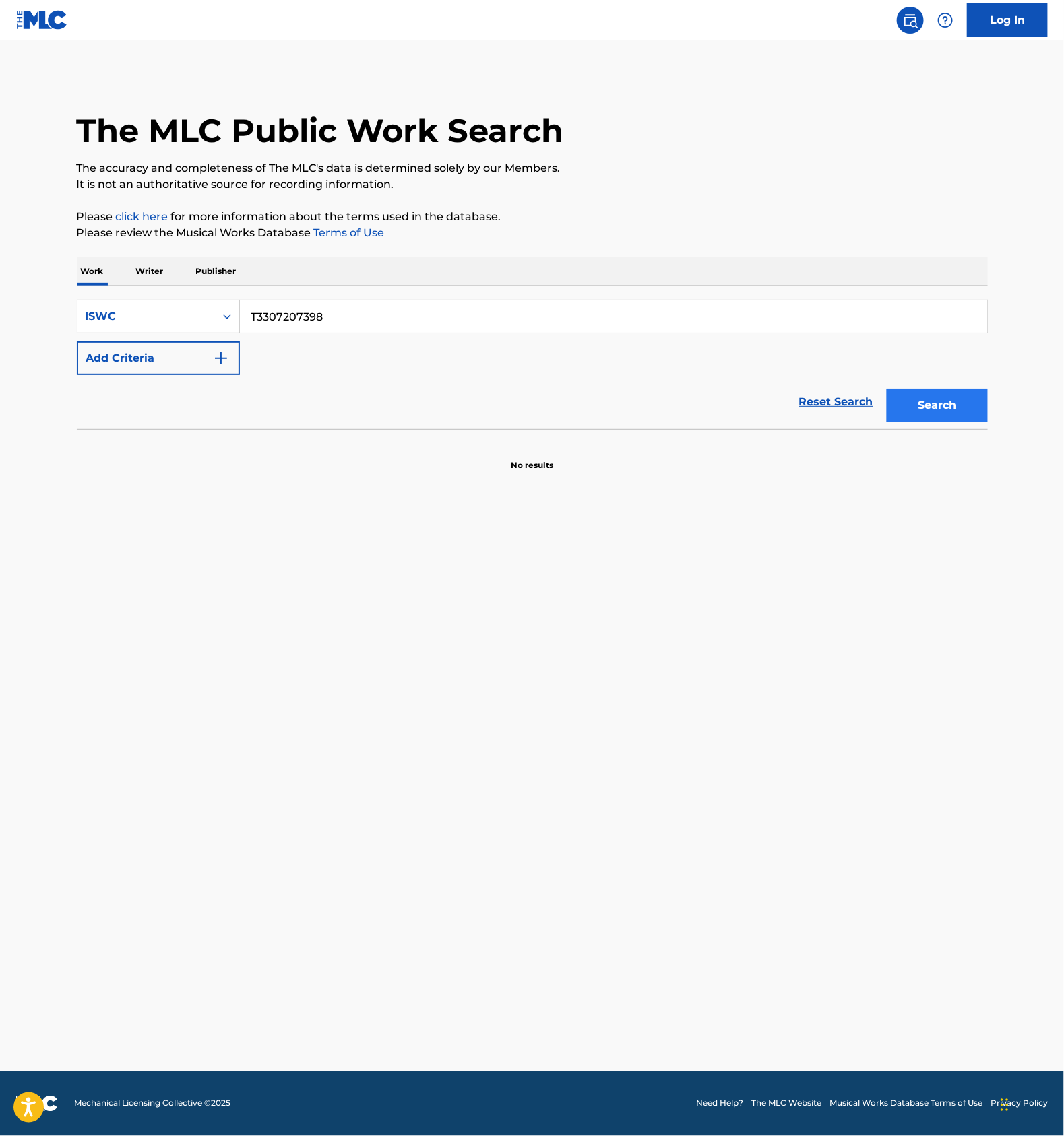
type input "T3307207398"
click at [929, 410] on button "Search" at bounding box center [937, 405] width 101 height 34
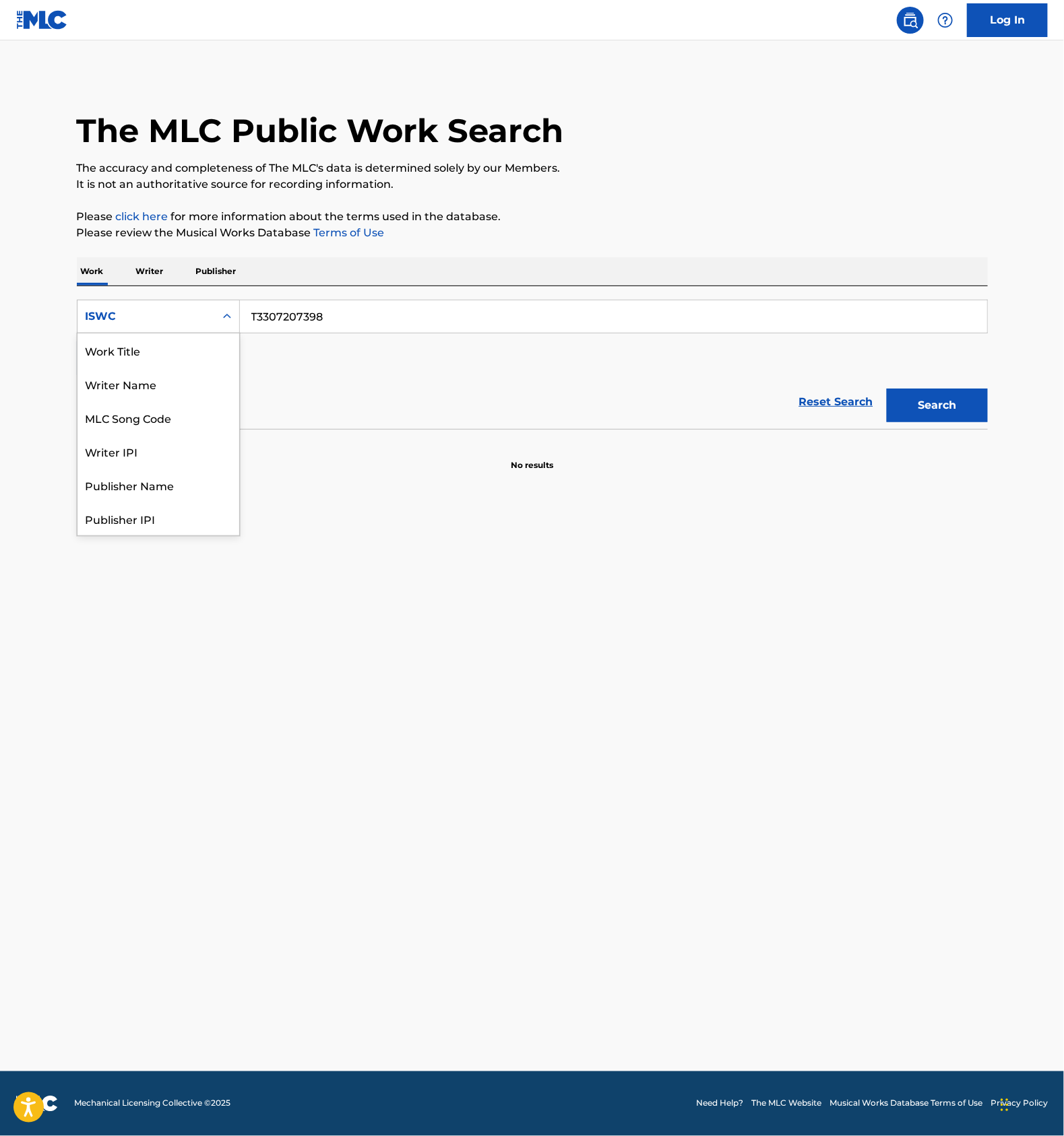
click at [203, 317] on div "ISWC" at bounding box center [146, 317] width 121 height 17
click at [150, 353] on div "MLC Song Code" at bounding box center [158, 350] width 162 height 34
click at [194, 310] on div "MLC Song Code" at bounding box center [146, 317] width 121 height 17
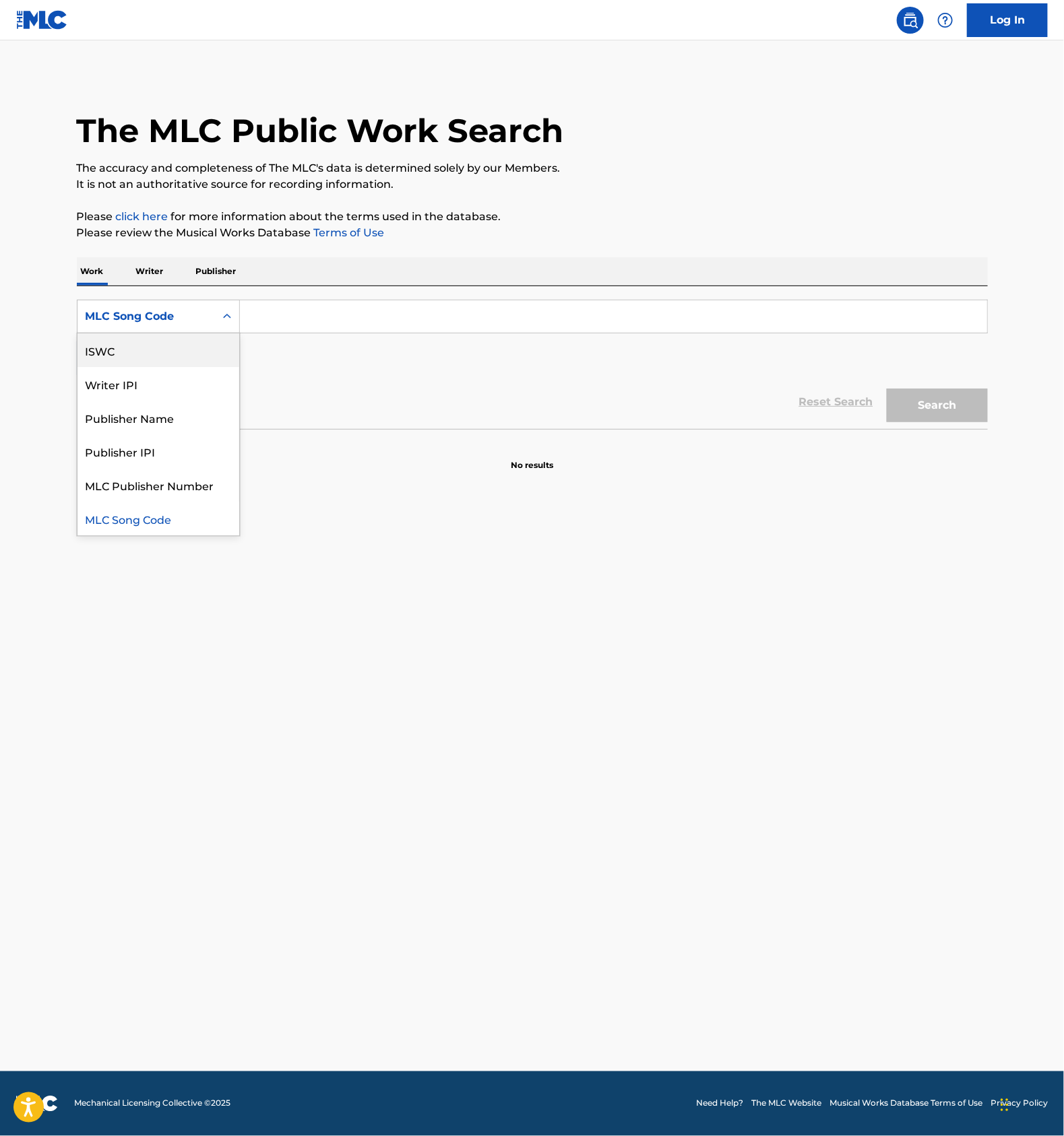
scroll to position [0, 0]
click at [128, 347] on div "Work Title" at bounding box center [158, 350] width 162 height 34
click at [294, 311] on input "Search Form" at bounding box center [613, 317] width 747 height 32
paste input "MOONLIGHT"
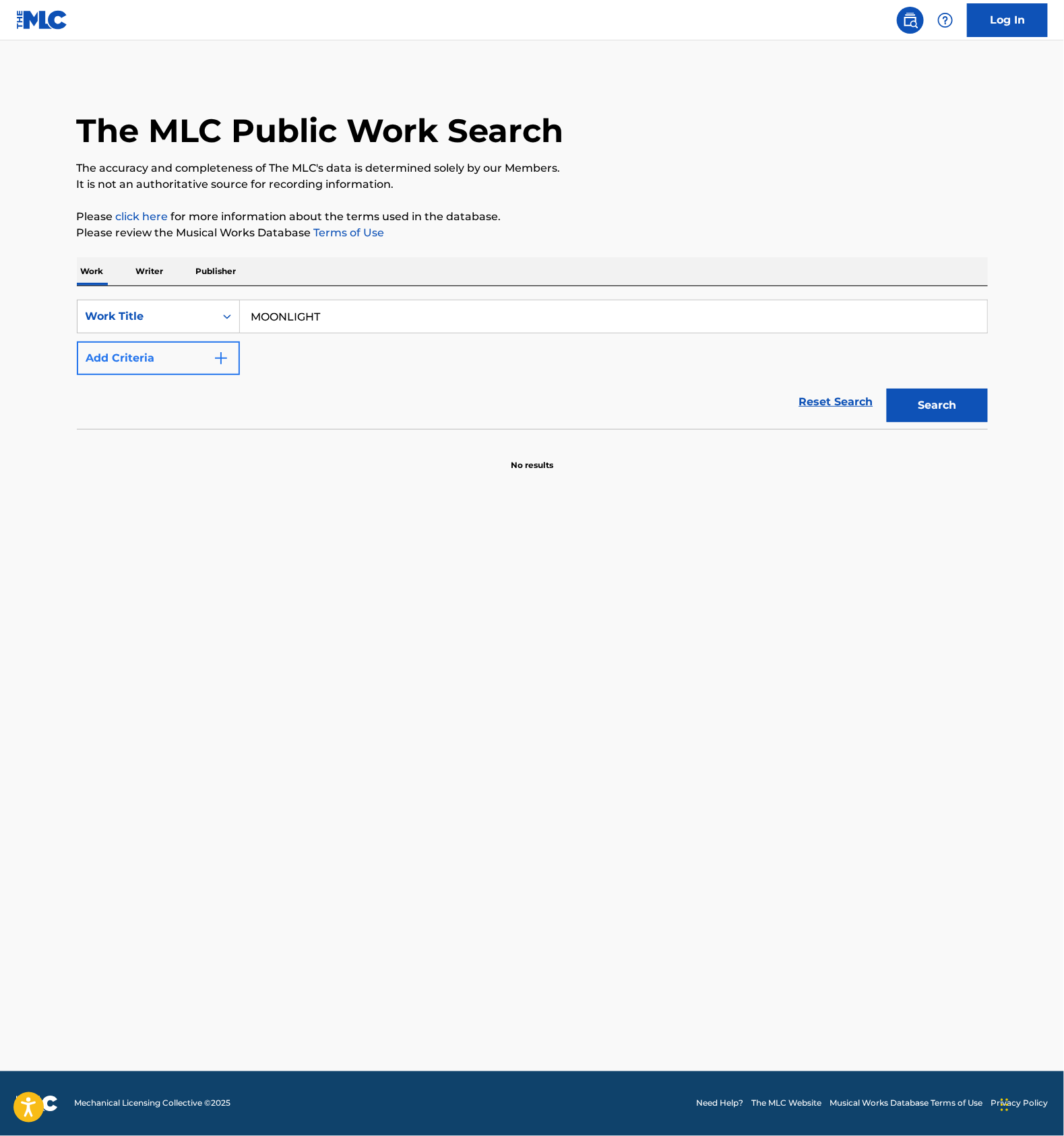
type input "MOONLIGHT"
click at [201, 353] on button "Add Criteria" at bounding box center [158, 358] width 163 height 34
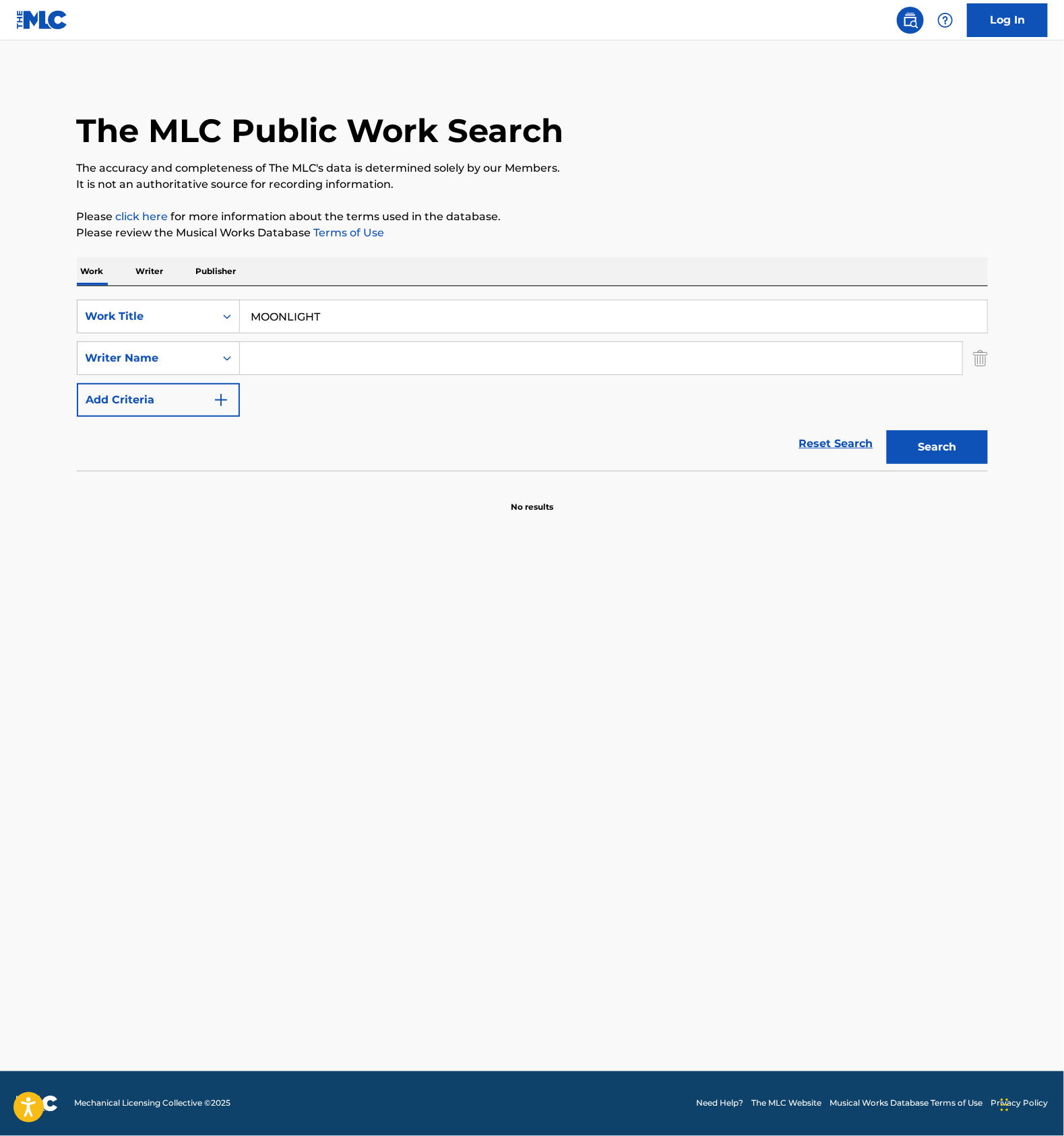
click at [315, 353] on input "Search Form" at bounding box center [601, 358] width 722 height 32
drag, startPoint x: 295, startPoint y: 356, endPoint x: 353, endPoint y: 374, distance: 60.7
click at [296, 356] on input "Search Form" at bounding box center [601, 358] width 722 height 32
paste input "Ｒｙｏ　Ｍｕｒａｔａ"
click at [912, 438] on button "Search" at bounding box center [937, 447] width 101 height 34
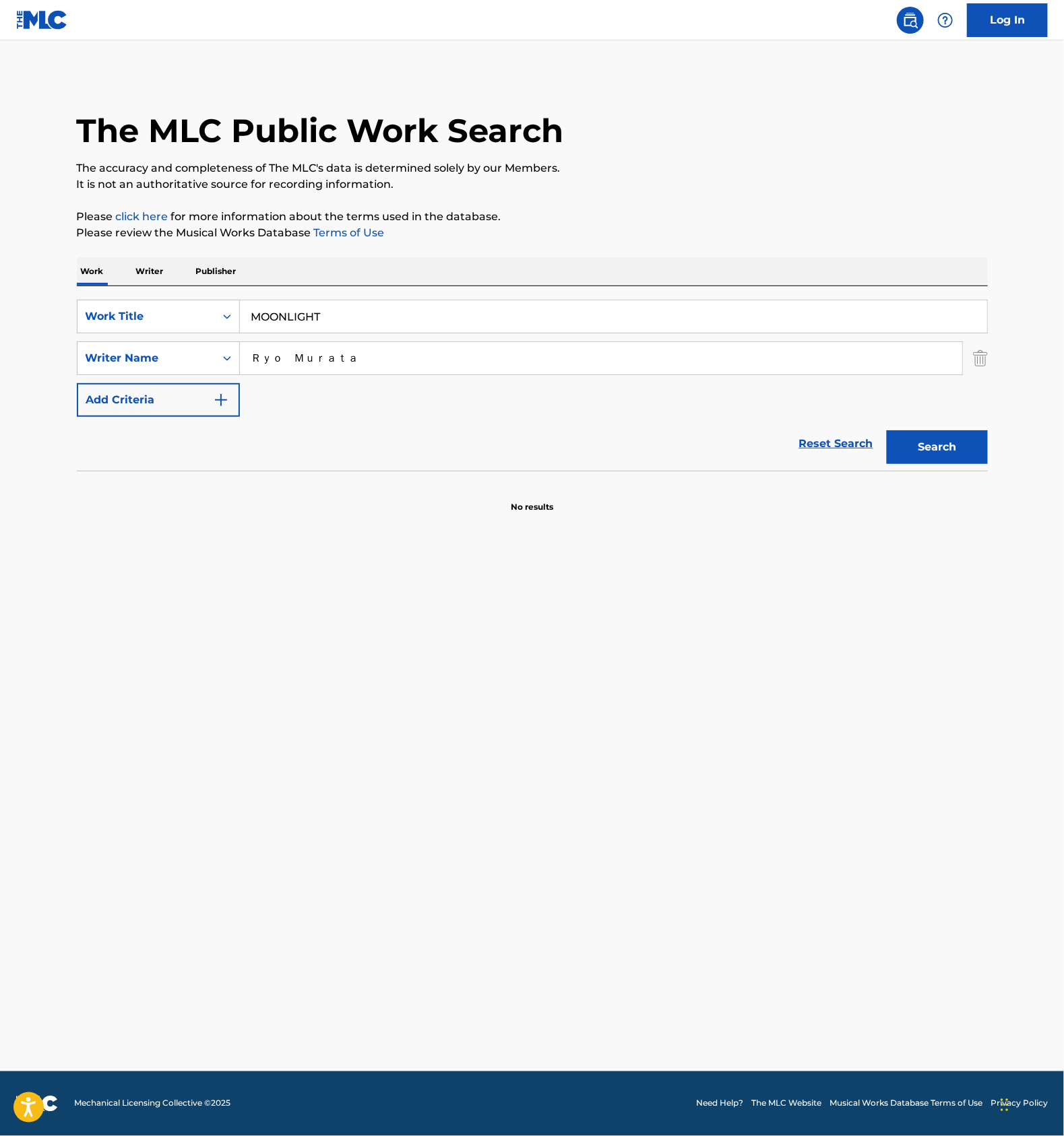
click at [330, 347] on input "Ｒｙｏ　Ｍｕｒａｔａ" at bounding box center [601, 358] width 722 height 32
paste input "[PERSON_NAME]"
type input "[PERSON_NAME]"
click at [929, 447] on button "Search" at bounding box center [937, 447] width 101 height 34
click at [323, 365] on input "[PERSON_NAME]" at bounding box center [601, 358] width 722 height 32
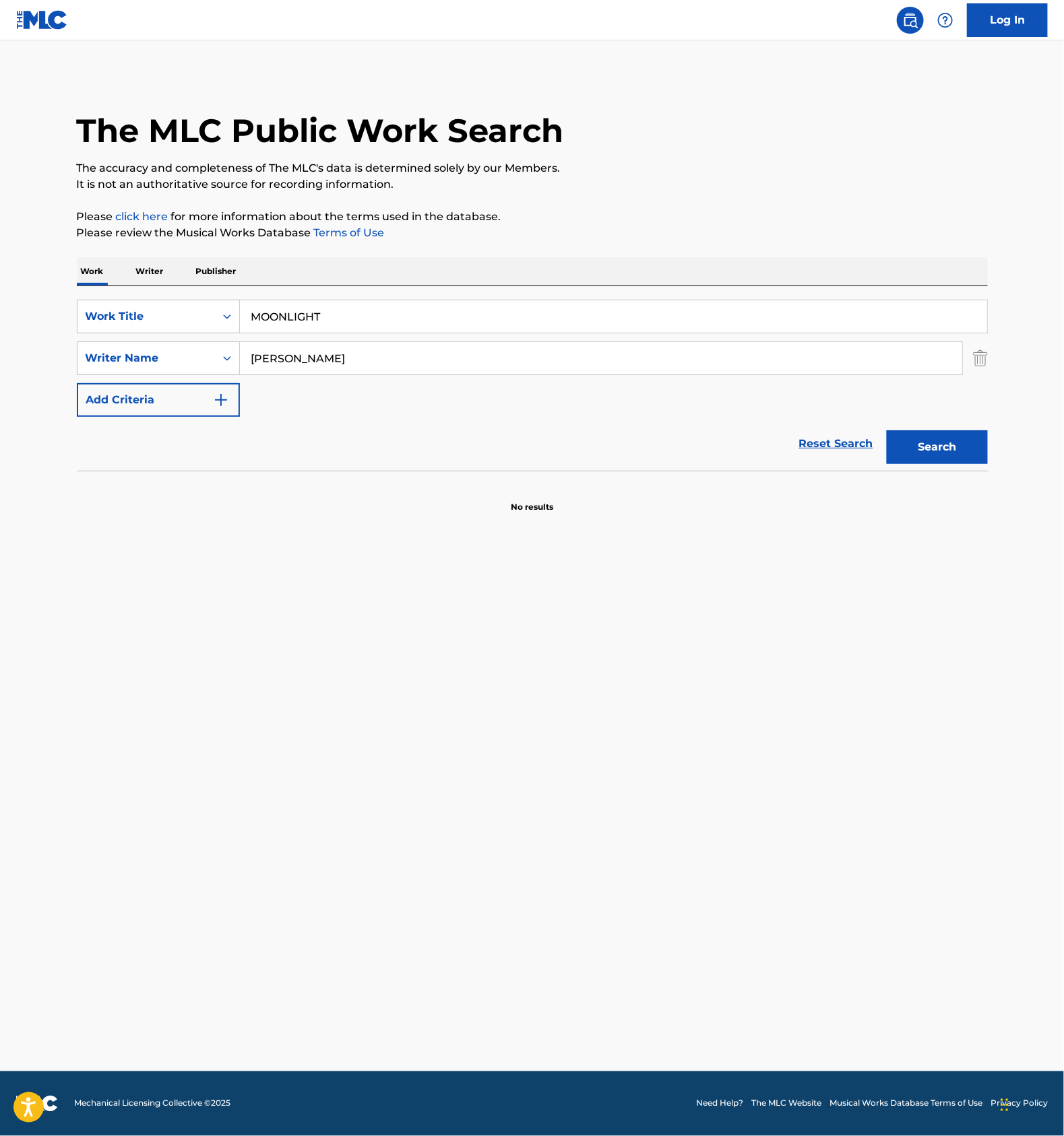
click at [323, 365] on input "[PERSON_NAME]" at bounding box center [601, 358] width 722 height 32
click at [310, 307] on input "MOONLIGHT" at bounding box center [613, 317] width 747 height 32
paste input "ARBORIFORME"
click at [938, 445] on button "Search" at bounding box center [937, 447] width 101 height 34
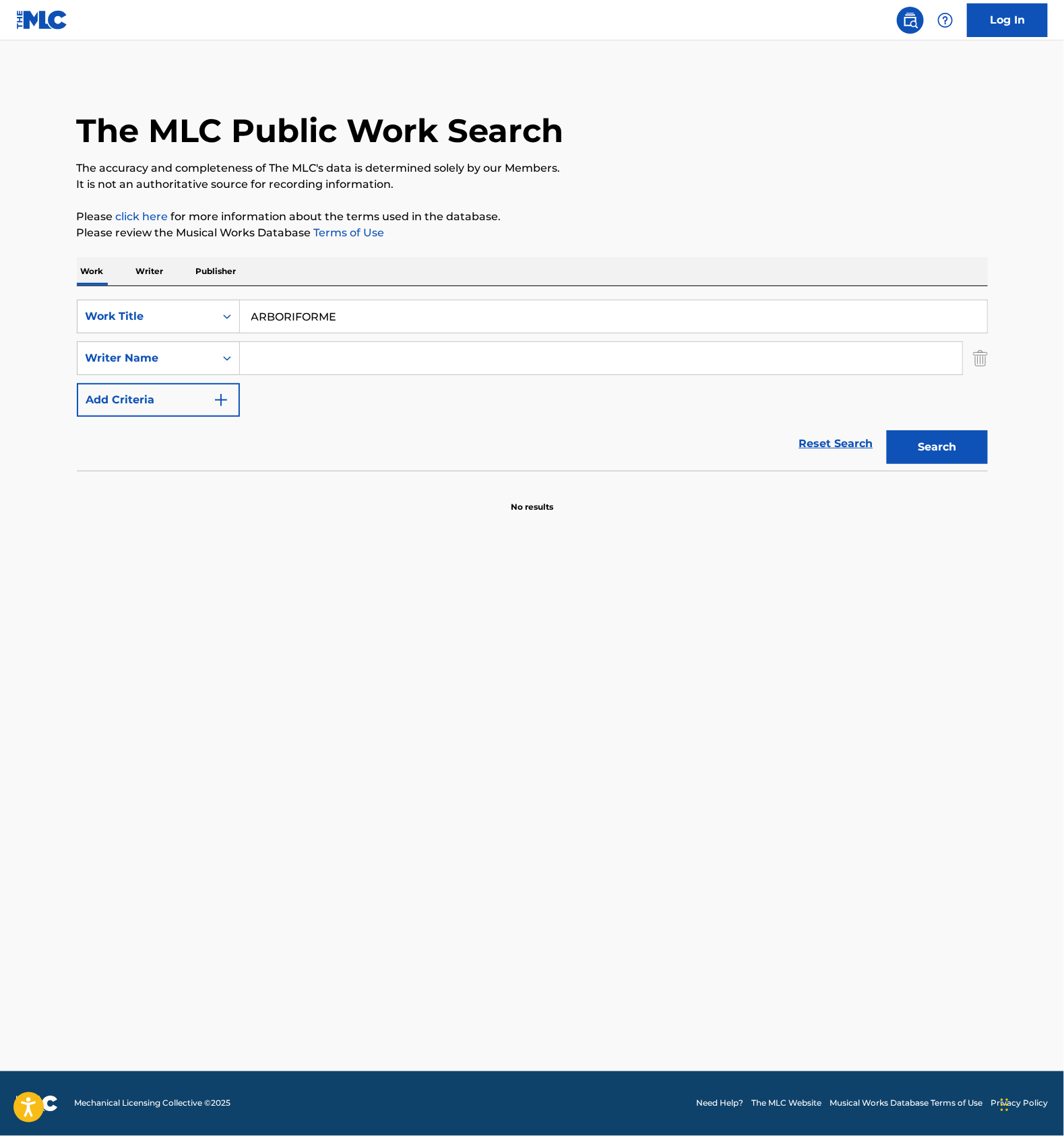
click at [362, 320] on input "ARBORIFORME" at bounding box center [613, 317] width 747 height 32
paste input "CHALONS'S THE"
click at [956, 439] on button "Search" at bounding box center [937, 447] width 101 height 34
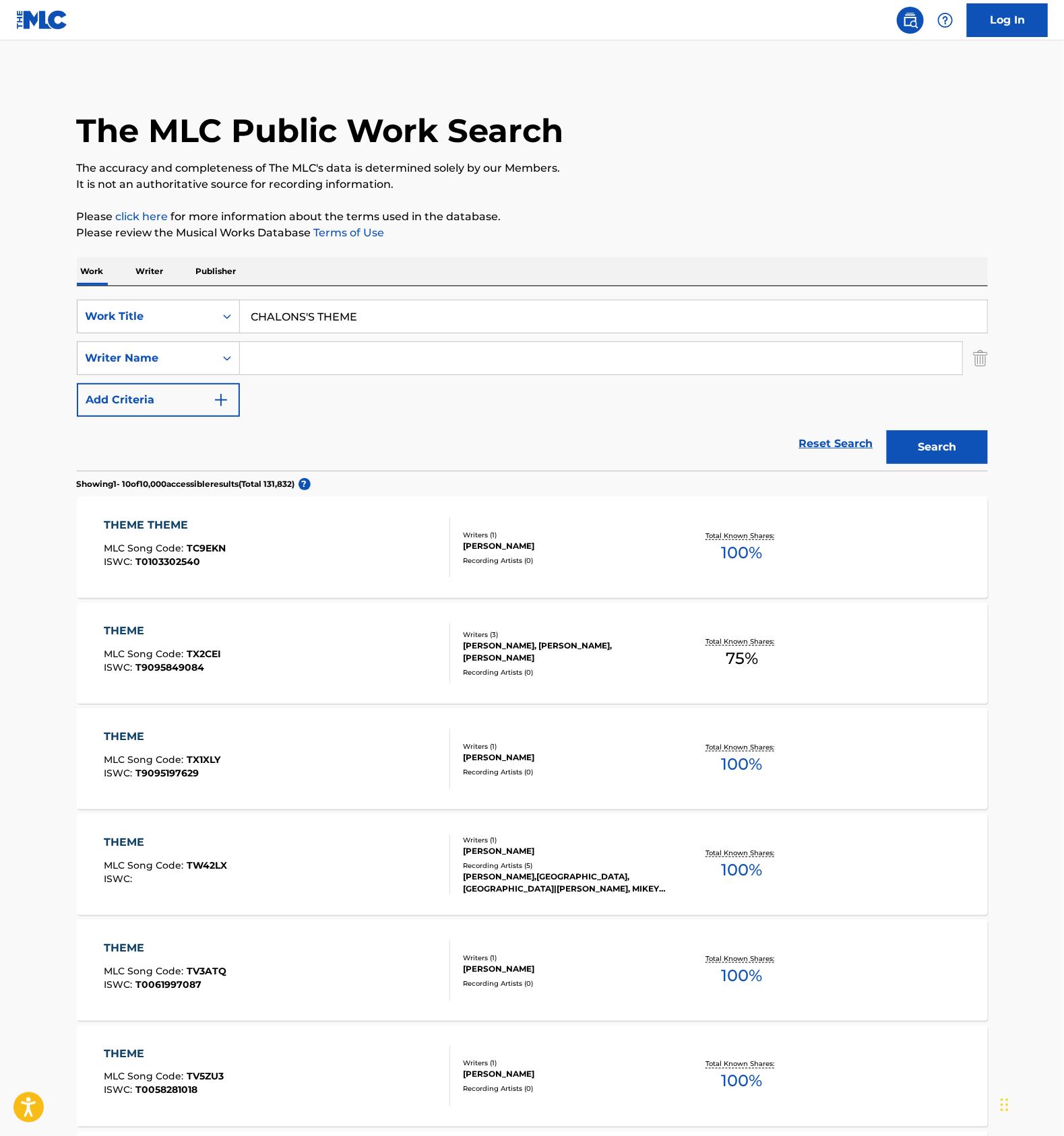
click at [365, 326] on input "CHALONS'S THEME" at bounding box center [613, 317] width 747 height 32
paste input "SORA"
type input "SORA"
click at [283, 354] on input "Search Form" at bounding box center [601, 358] width 722 height 32
type input "ryo"
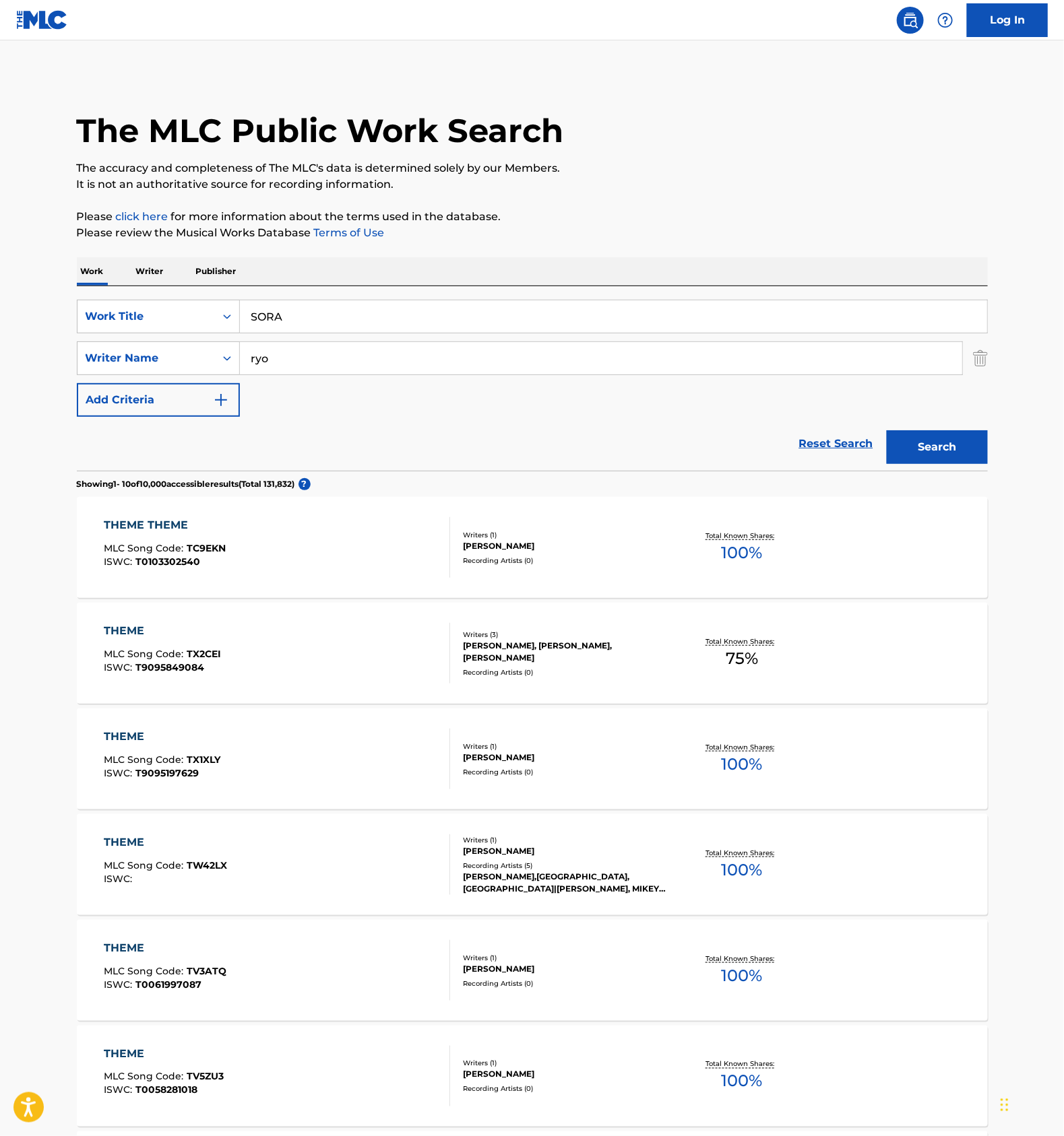
click at [887, 430] on button "Search" at bounding box center [937, 447] width 101 height 34
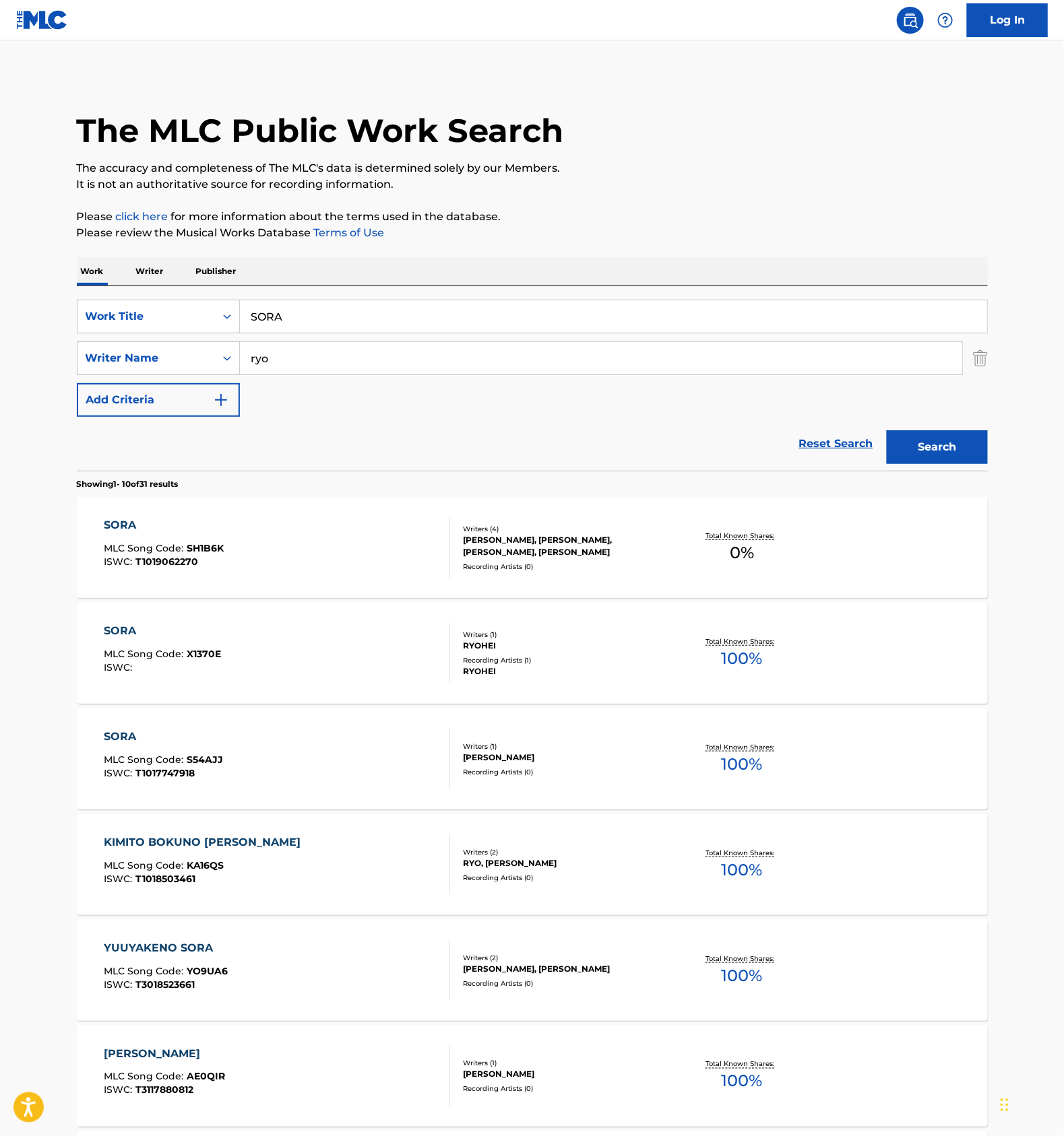
click at [665, 449] on div "Reset Search Search" at bounding box center [532, 444] width 911 height 54
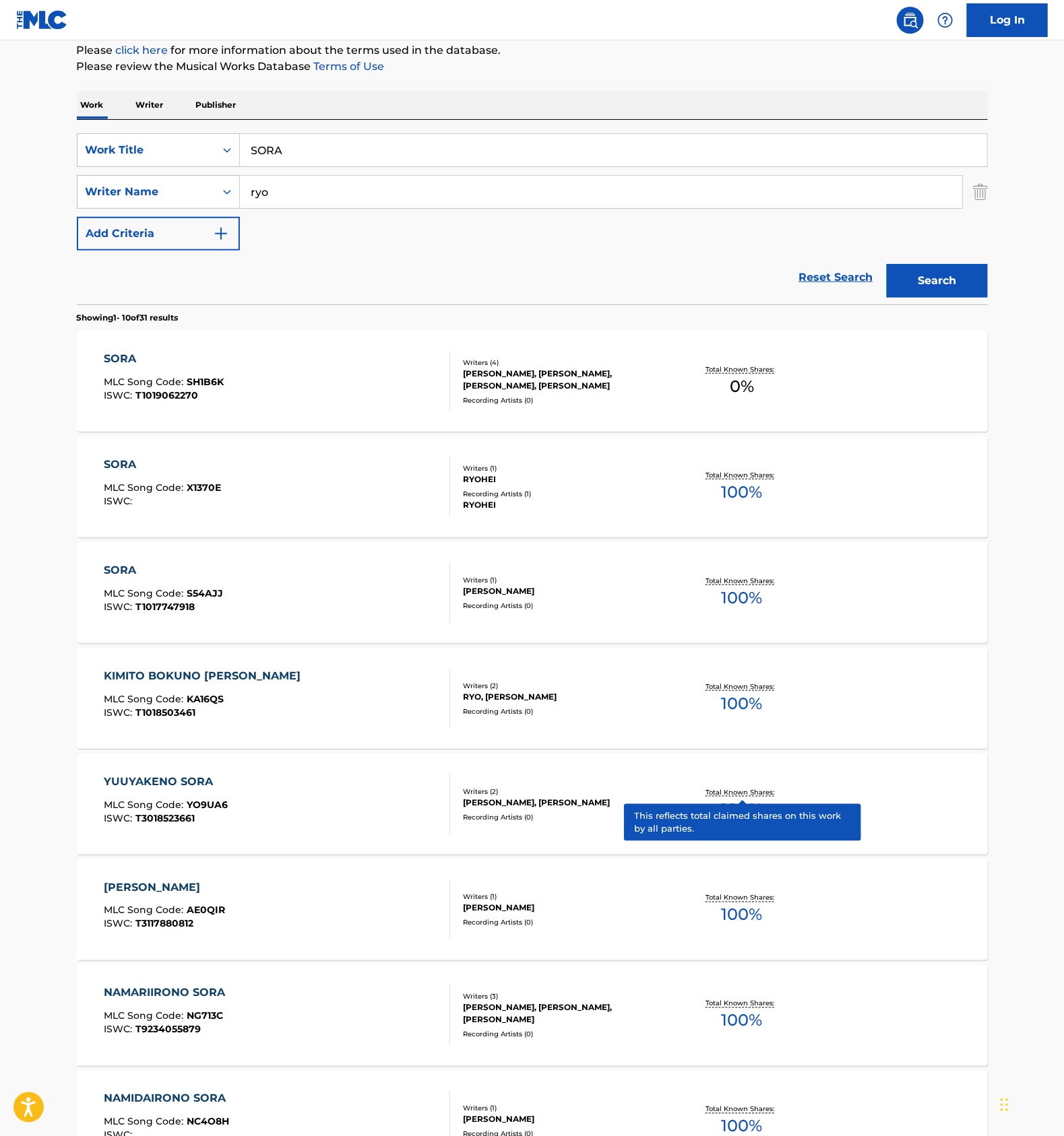
scroll to position [202, 0]
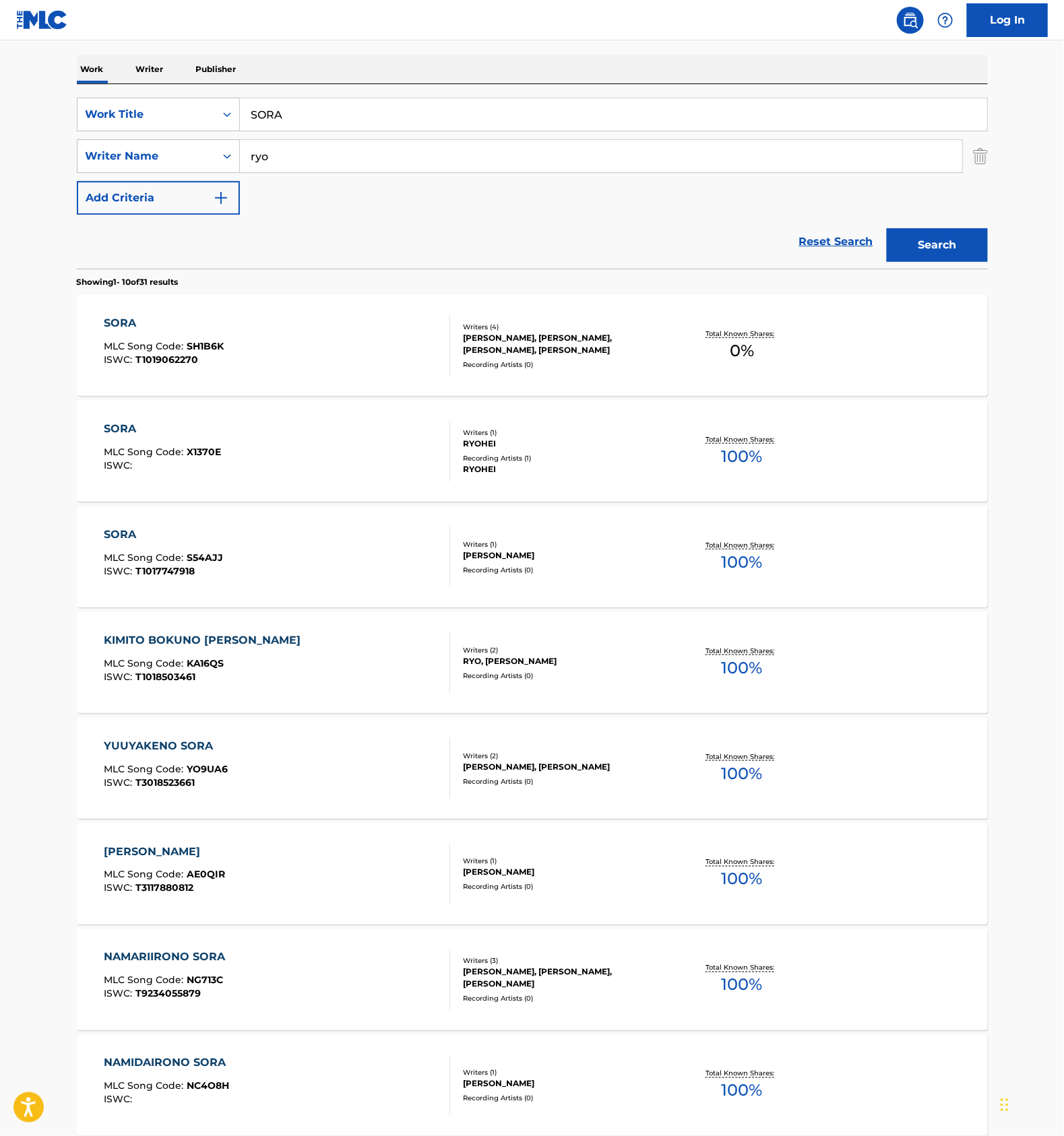
click at [532, 224] on div "Reset Search Search" at bounding box center [532, 242] width 911 height 54
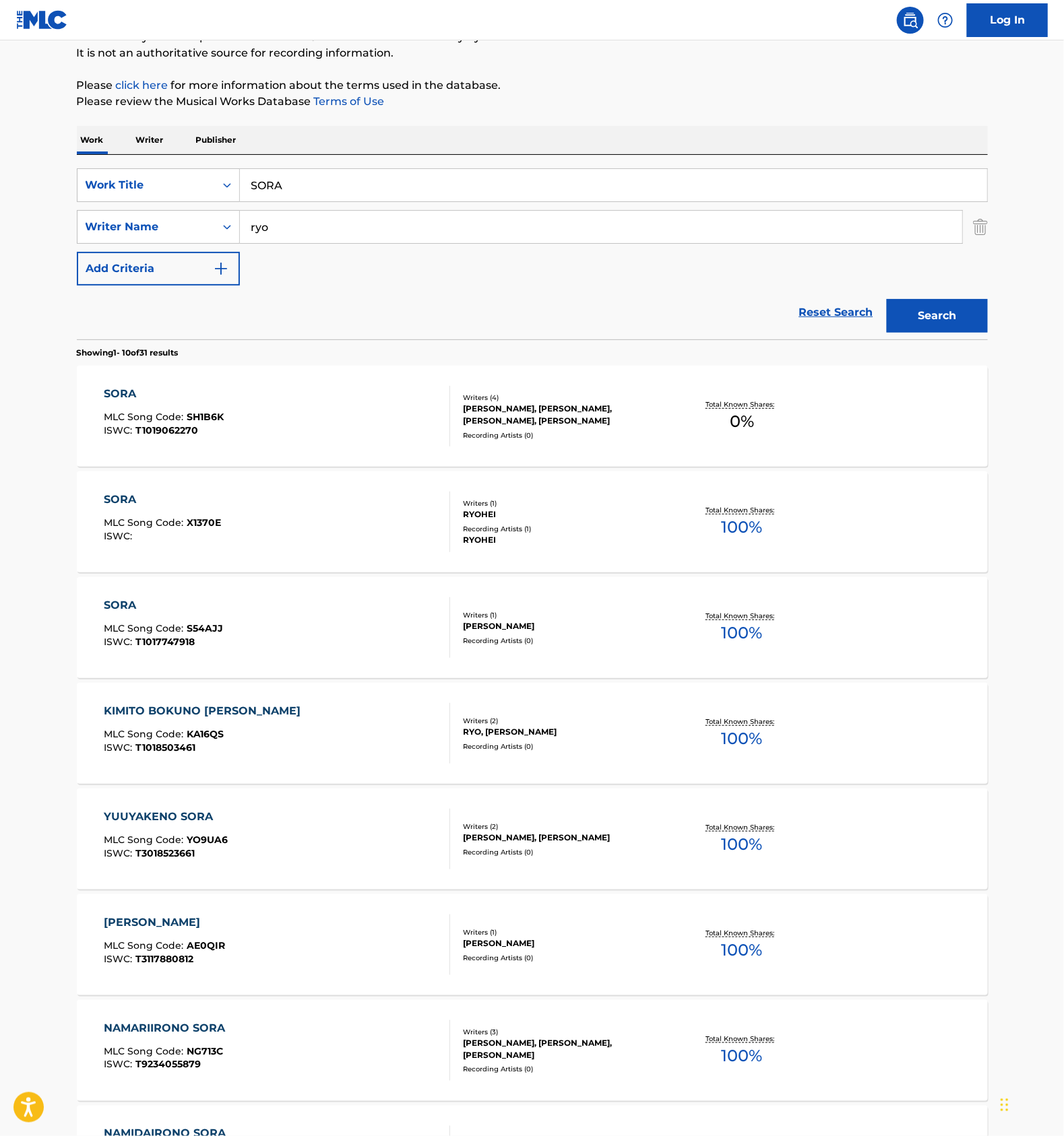
scroll to position [0, 0]
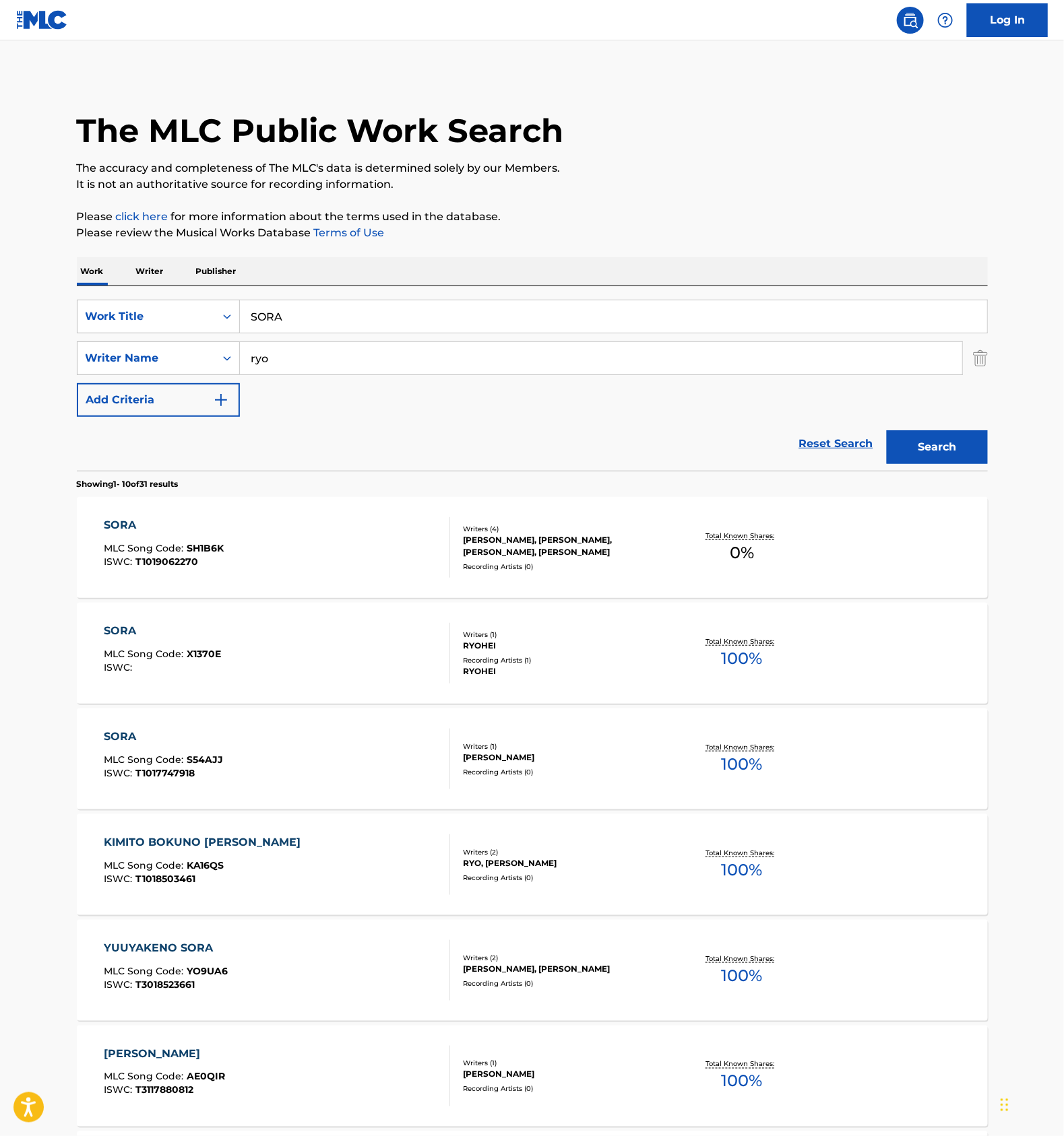
click at [281, 309] on input "SORA" at bounding box center [613, 317] width 747 height 32
paste input "CALL ME"
type input "CALL ME"
drag, startPoint x: 340, startPoint y: 359, endPoint x: 347, endPoint y: 358, distance: 7.1
click at [340, 359] on input "ryo" at bounding box center [601, 358] width 722 height 32
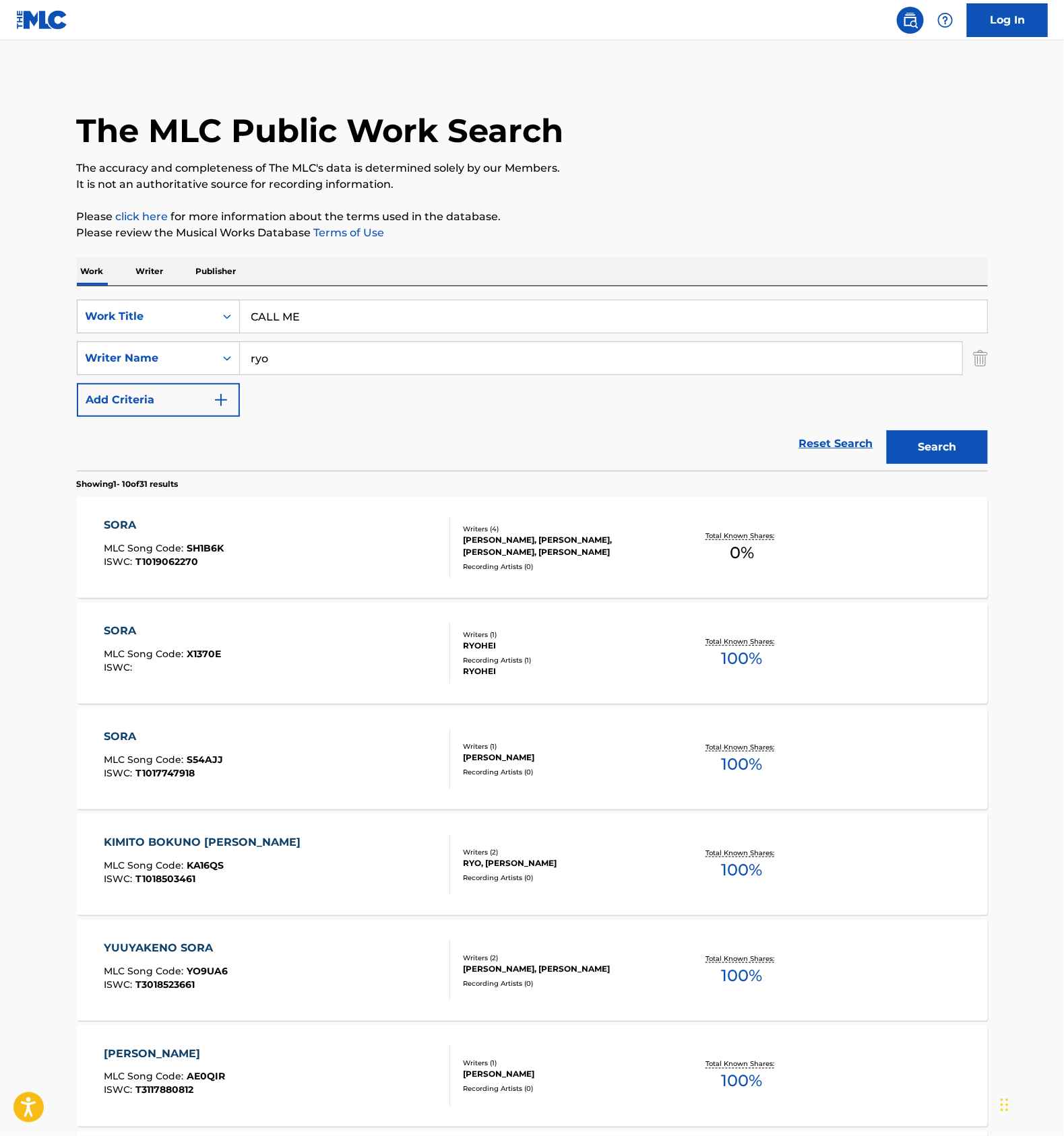
paste input "[PERSON_NAME]"
click at [910, 437] on button "Search" at bounding box center [937, 447] width 101 height 34
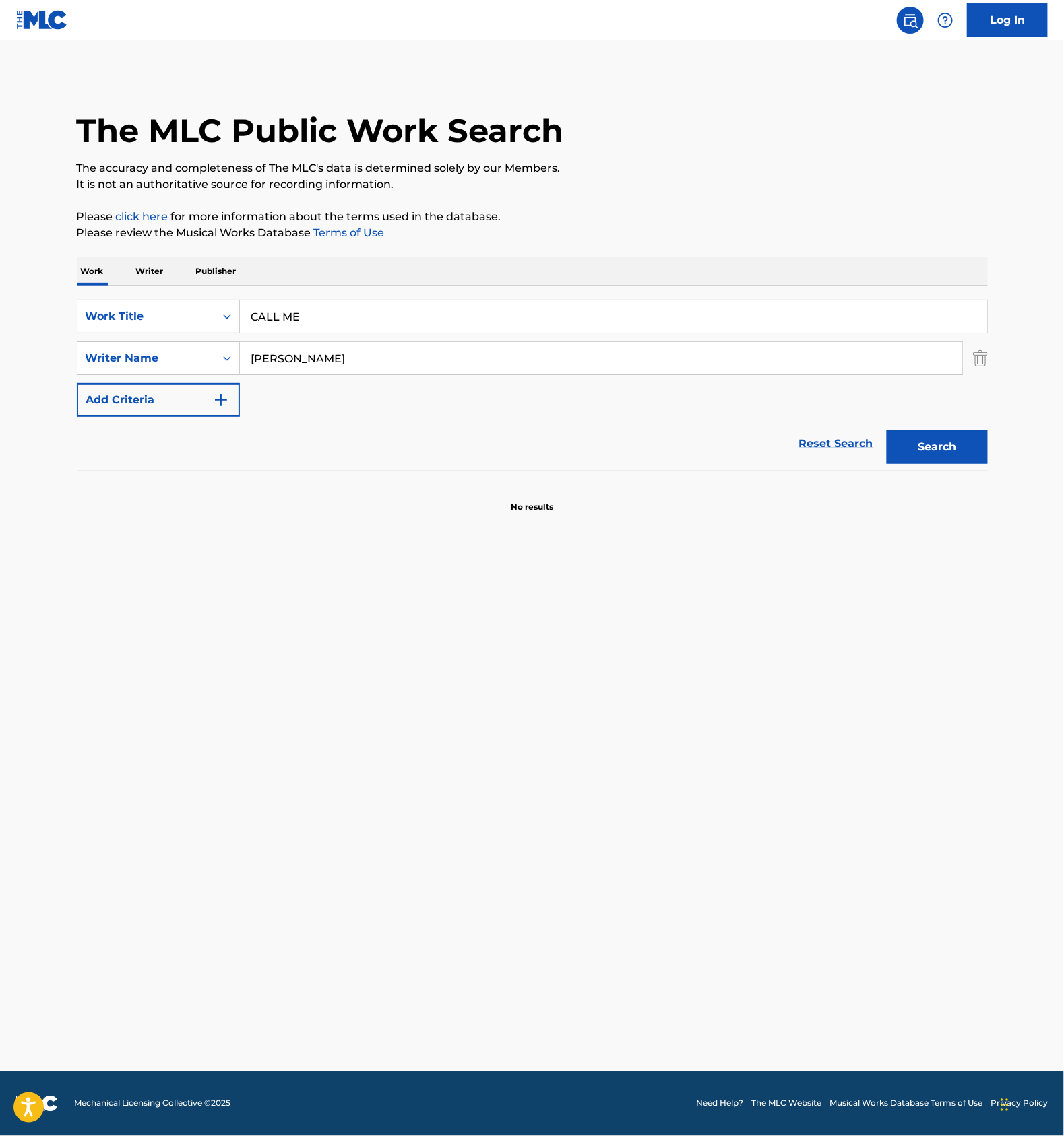
click at [344, 353] on input "[PERSON_NAME]" at bounding box center [601, 358] width 722 height 32
paste input "[PERSON_NAME]"
type input "[PERSON_NAME]"
click at [940, 451] on button "Search" at bounding box center [937, 447] width 101 height 34
click at [350, 327] on input "CALL ME" at bounding box center [613, 317] width 747 height 32
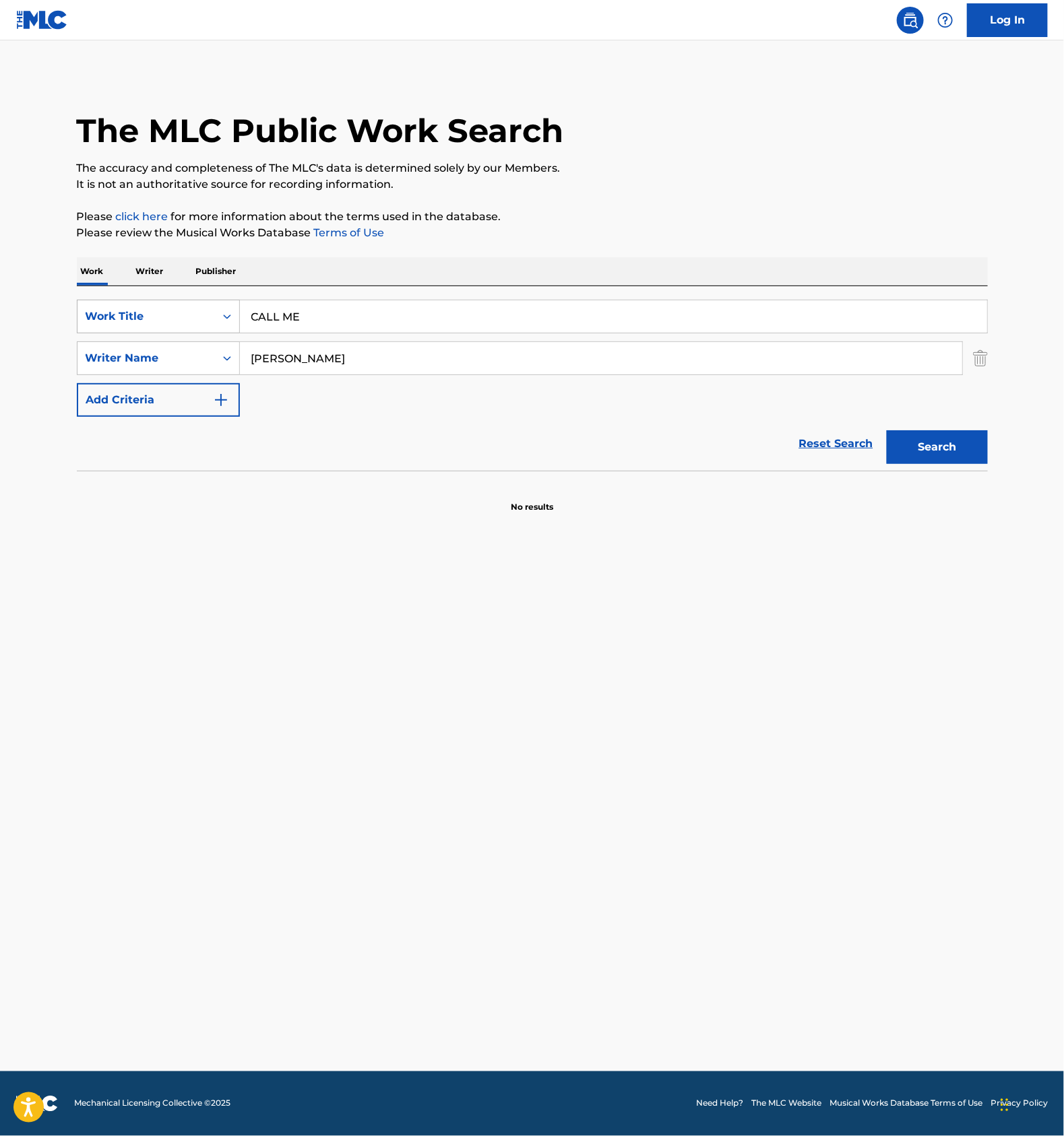
paste input "T3300277350"
type input "T3300277350"
click at [184, 321] on div "Work Title" at bounding box center [146, 317] width 121 height 17
click at [144, 359] on div "ISWC" at bounding box center [158, 350] width 162 height 34
click at [344, 359] on input "[PERSON_NAME]" at bounding box center [601, 358] width 722 height 32
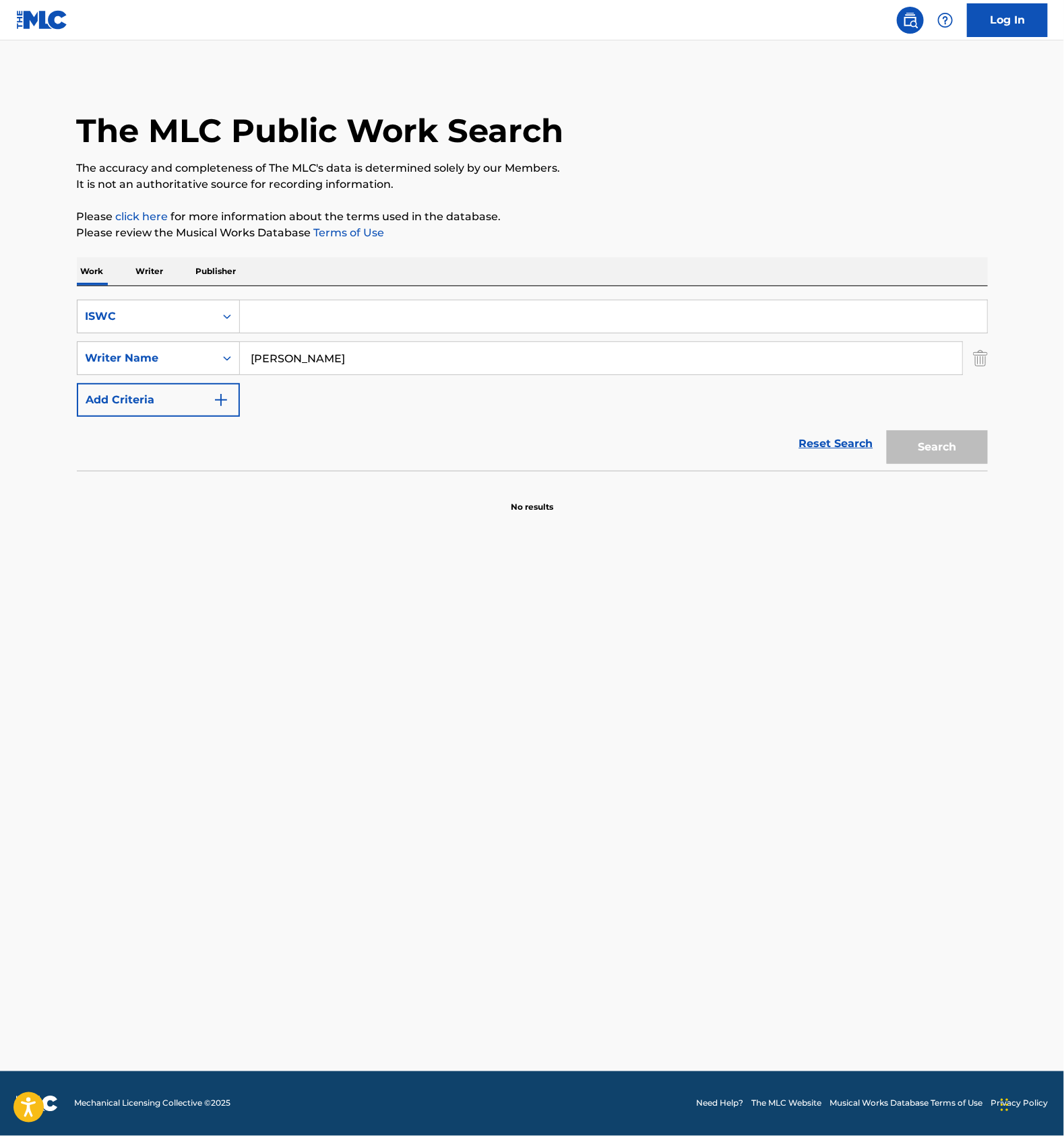
click at [344, 359] on input "[PERSON_NAME]" at bounding box center [601, 358] width 722 height 32
click at [293, 312] on input "Search Form" at bounding box center [613, 317] width 747 height 32
paste input "T3300277350"
click at [946, 453] on button "Search" at bounding box center [937, 447] width 101 height 34
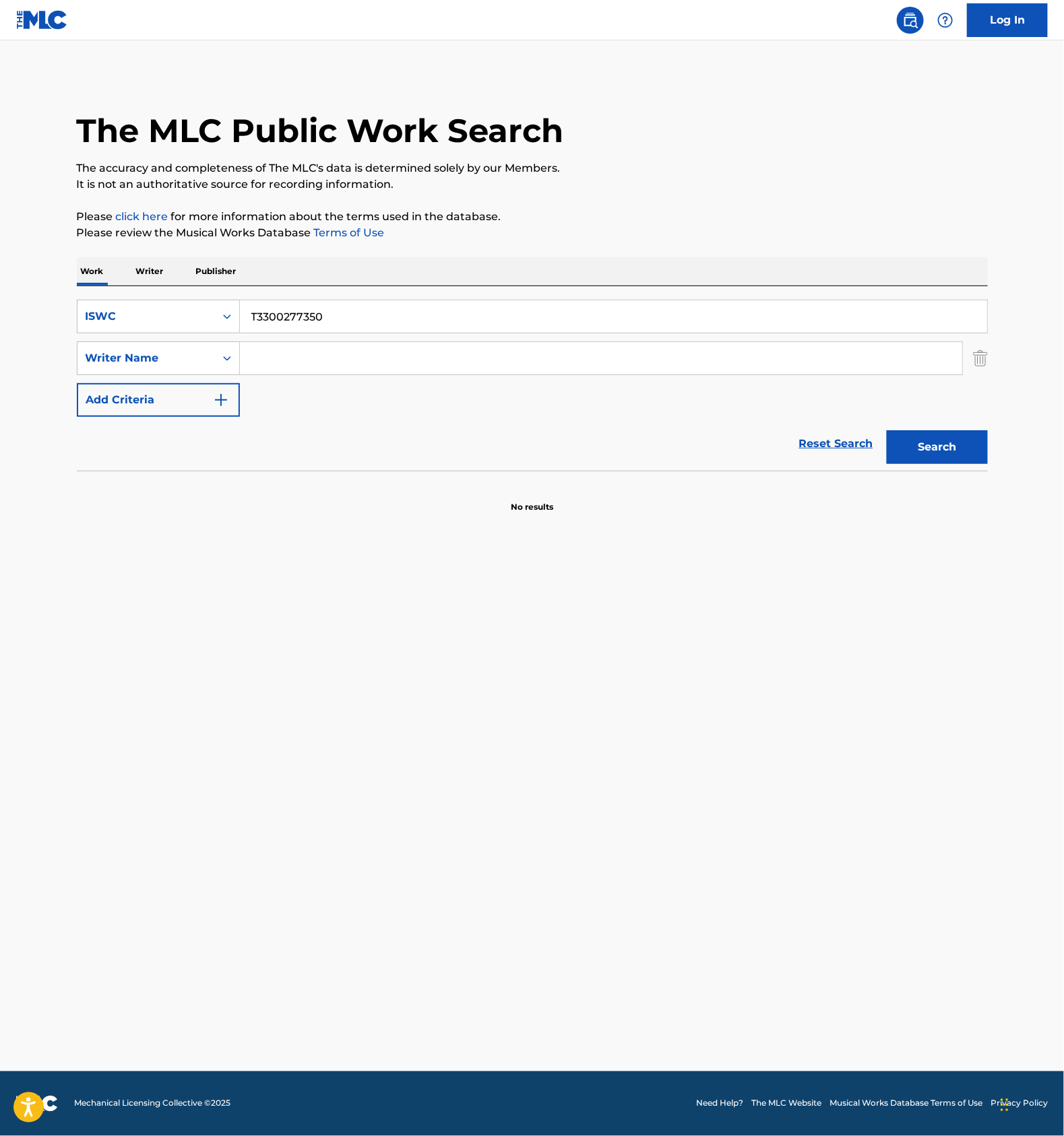
click at [643, 677] on main "The MLC Public Work Search The accuracy and completeness of The MLC's data is d…" at bounding box center [532, 556] width 1064 height 1031
click at [462, 825] on main "The MLC Public Work Search The accuracy and completeness of The MLC's data is d…" at bounding box center [532, 556] width 1064 height 1031
click at [329, 321] on input "T3300277350" at bounding box center [613, 317] width 747 height 32
paste input "7209714"
click at [974, 447] on button "Search" at bounding box center [937, 447] width 101 height 34
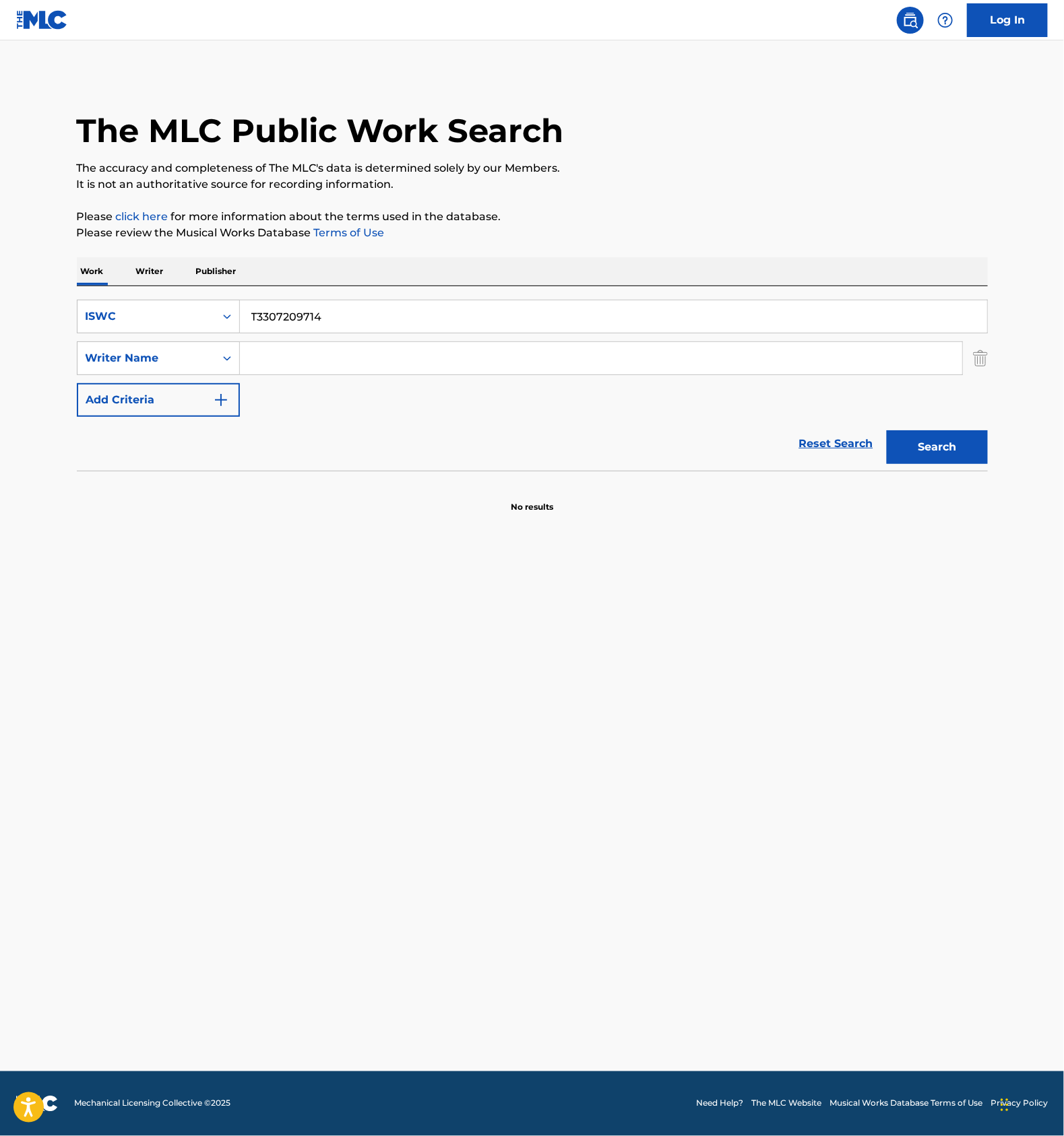
click at [327, 311] on input "T3307209714" at bounding box center [613, 317] width 747 height 32
paste input "0277258"
type input "T3300277258"
click at [938, 447] on button "Search" at bounding box center [937, 447] width 101 height 34
click at [970, 356] on div "SearchWithCriteria094a36e5-8d3e-4c4a-af43-4e8b668a1f31 Writer Name" at bounding box center [532, 358] width 911 height 34
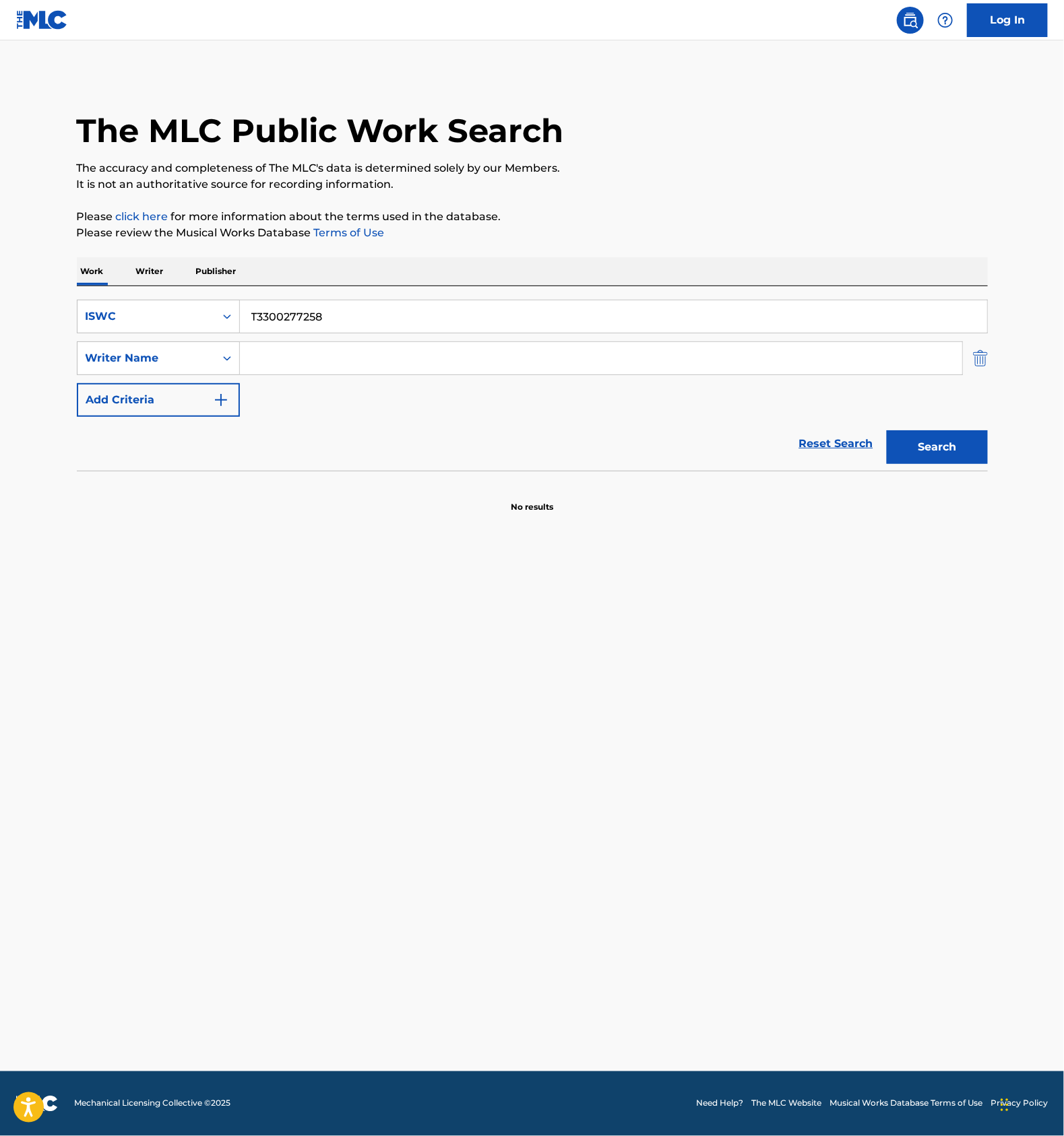
click at [983, 359] on img "Search Form" at bounding box center [981, 358] width 15 height 34
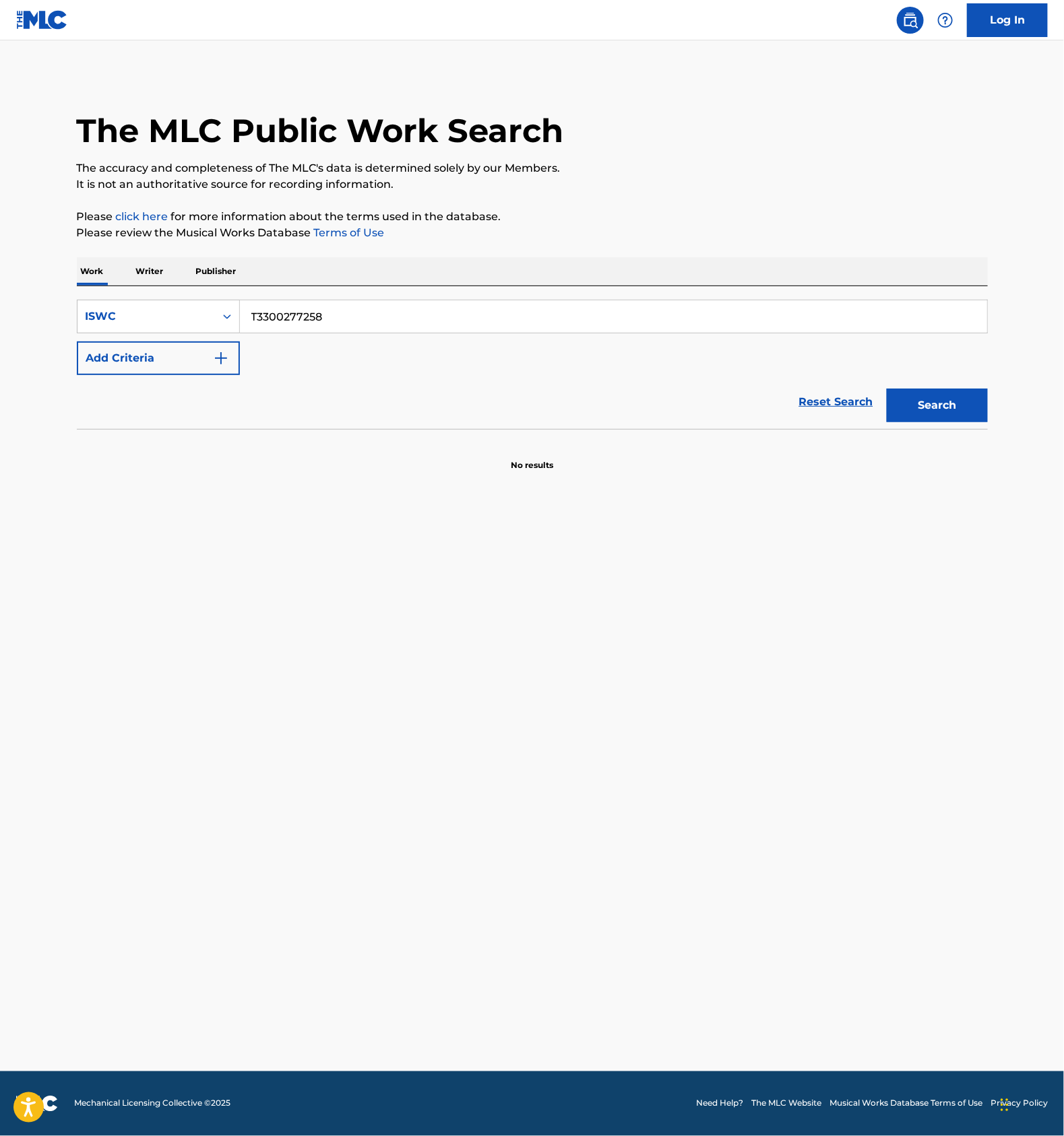
click at [469, 586] on main "The MLC Public Work Search The accuracy and completeness of The MLC's data is d…" at bounding box center [532, 556] width 1064 height 1031
